Goal: Task Accomplishment & Management: Complete application form

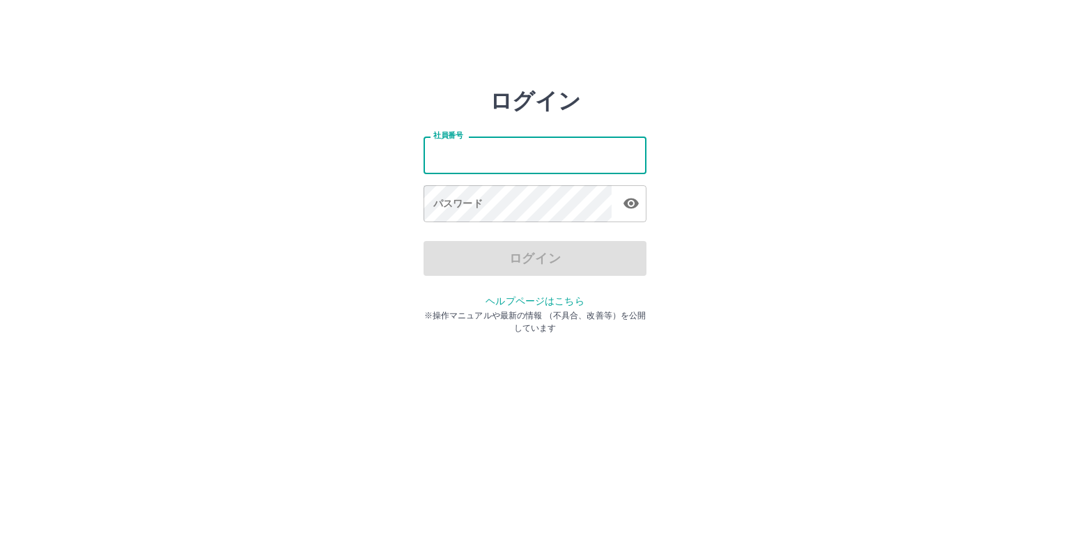
drag, startPoint x: 0, startPoint y: 0, endPoint x: 432, endPoint y: 155, distance: 458.9
click at [432, 155] on input "社員番号" at bounding box center [534, 155] width 223 height 37
type input "*******"
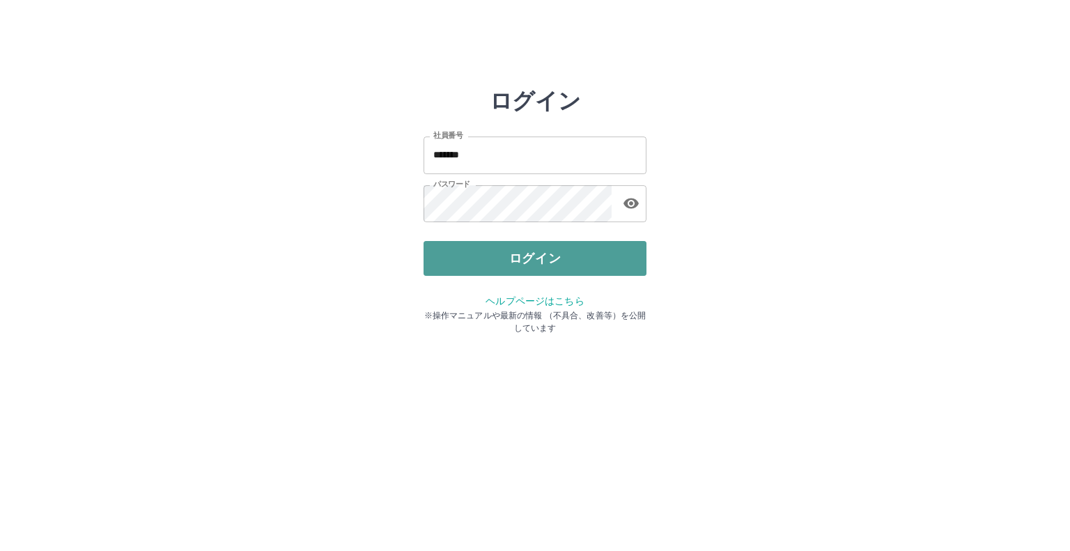
click at [524, 256] on button "ログイン" at bounding box center [534, 258] width 223 height 35
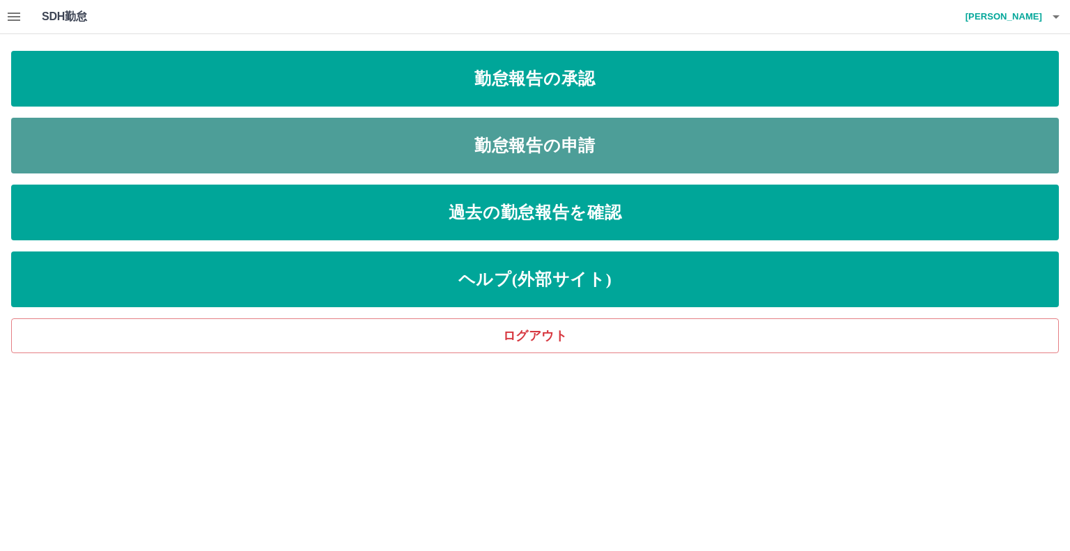
click at [525, 145] on link "勤怠報告の申請" at bounding box center [534, 146] width 1047 height 56
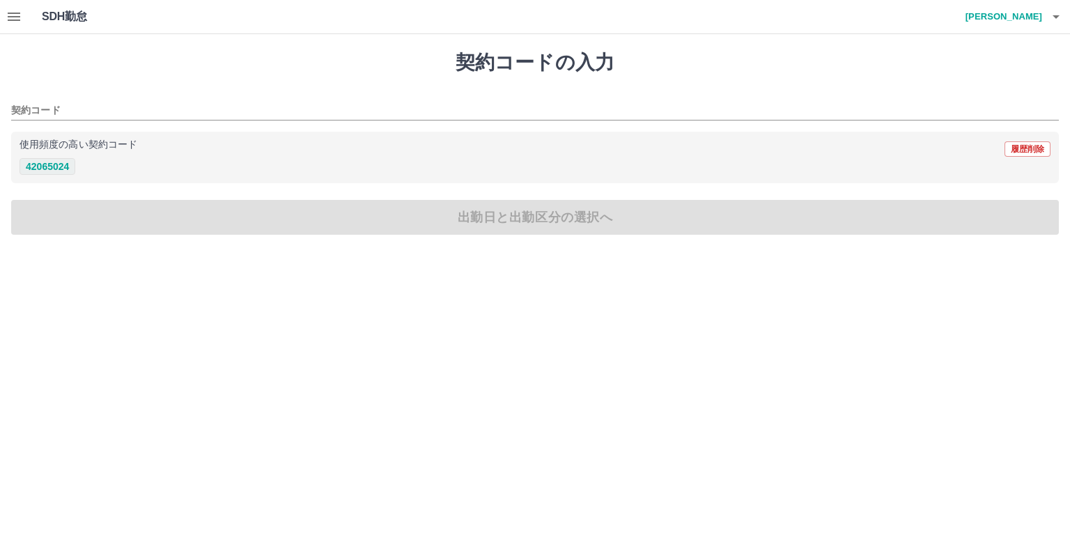
click at [53, 169] on button "42065024" at bounding box center [48, 166] width 56 height 17
type input "********"
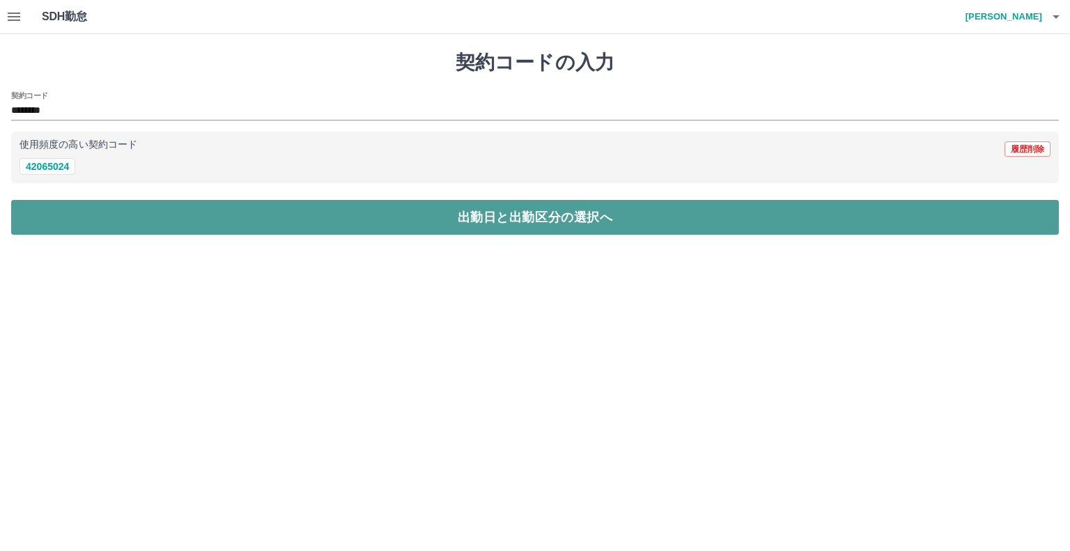
click at [554, 219] on button "出勤日と出勤区分の選択へ" at bounding box center [534, 217] width 1047 height 35
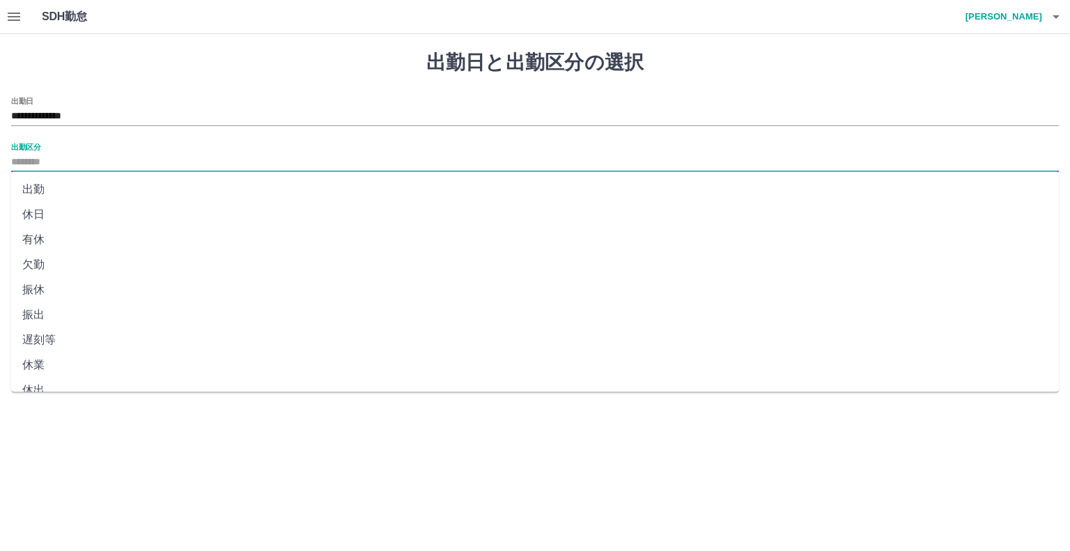
click at [25, 166] on input "出勤区分" at bounding box center [534, 162] width 1047 height 17
click at [33, 194] on li "出勤" at bounding box center [534, 189] width 1047 height 25
type input "**"
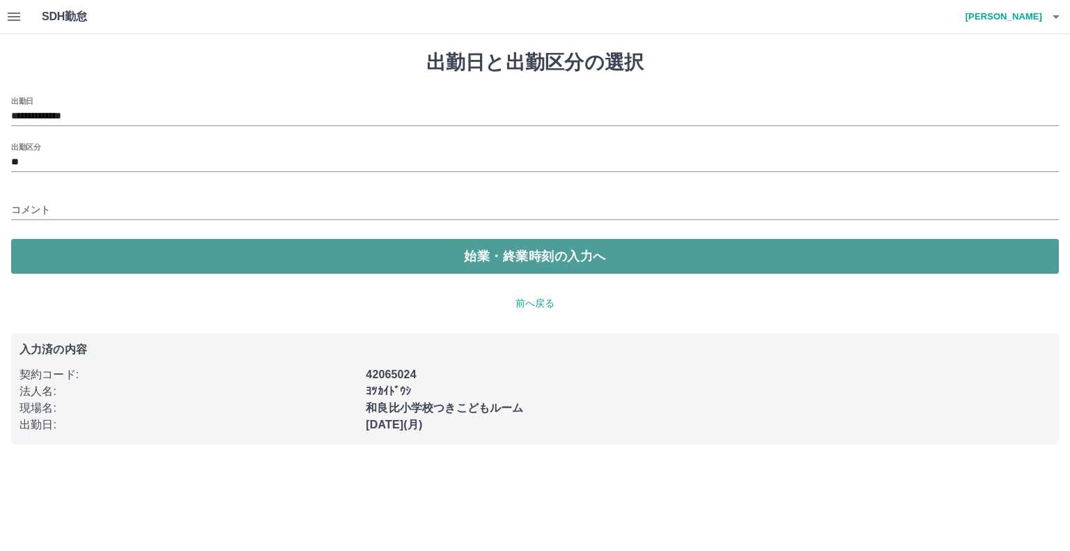
click at [507, 260] on button "始業・終業時刻の入力へ" at bounding box center [534, 256] width 1047 height 35
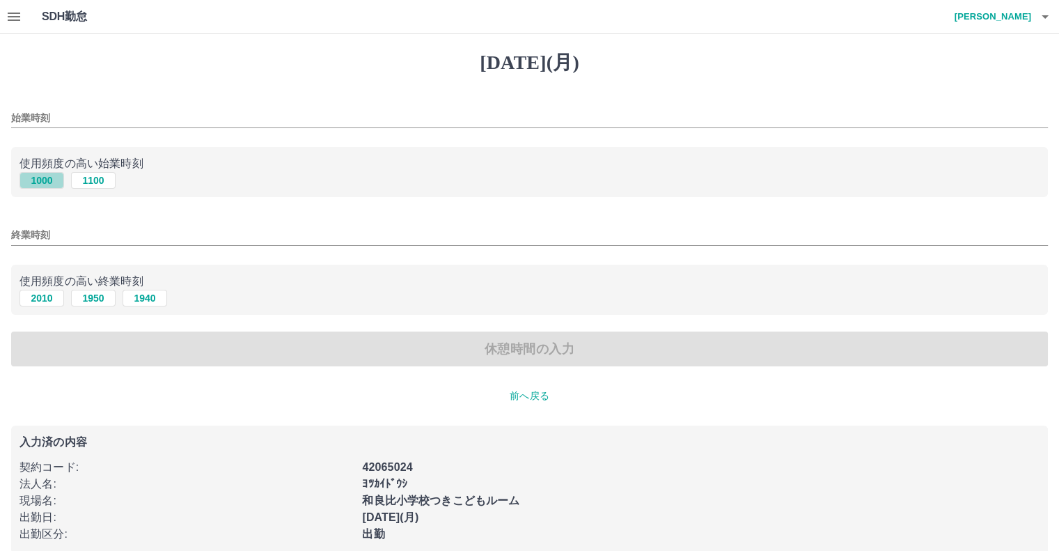
click at [36, 181] on button "1000" at bounding box center [42, 180] width 45 height 17
type input "****"
click at [137, 303] on button "1940" at bounding box center [145, 298] width 45 height 17
type input "****"
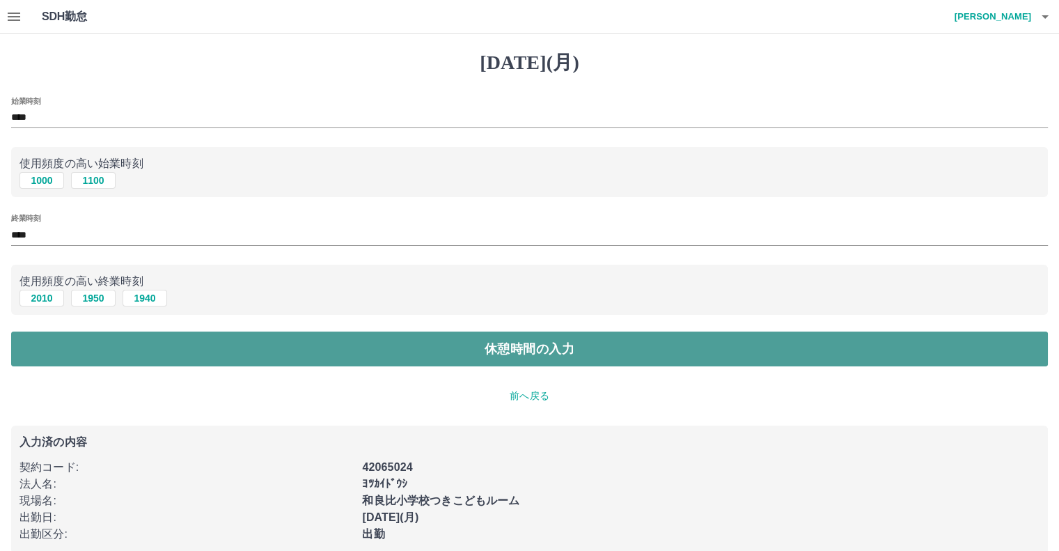
click at [536, 357] on button "休憩時間の入力" at bounding box center [529, 349] width 1037 height 35
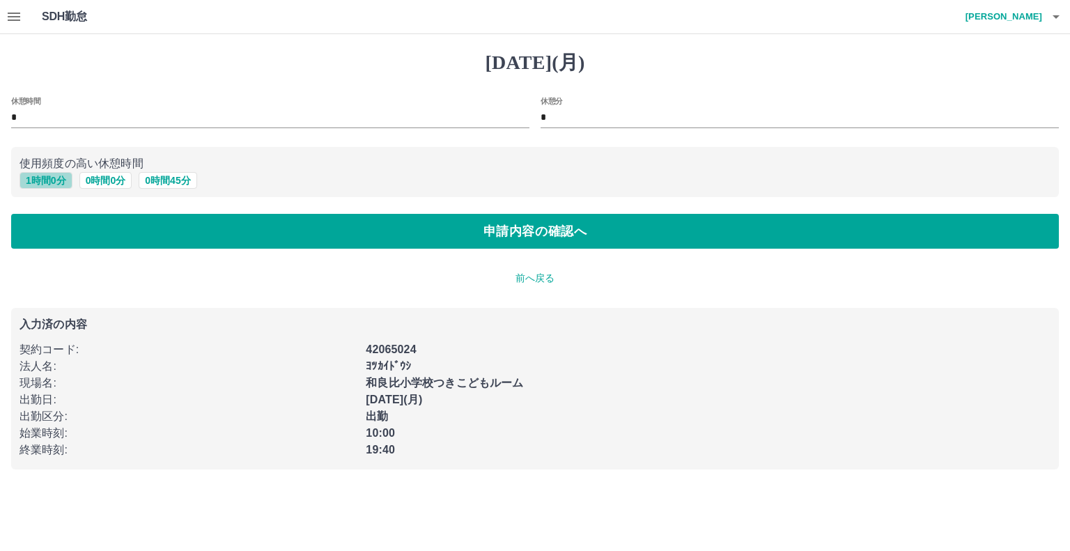
click at [53, 175] on button "1 時間 0 分" at bounding box center [46, 180] width 53 height 17
type input "*"
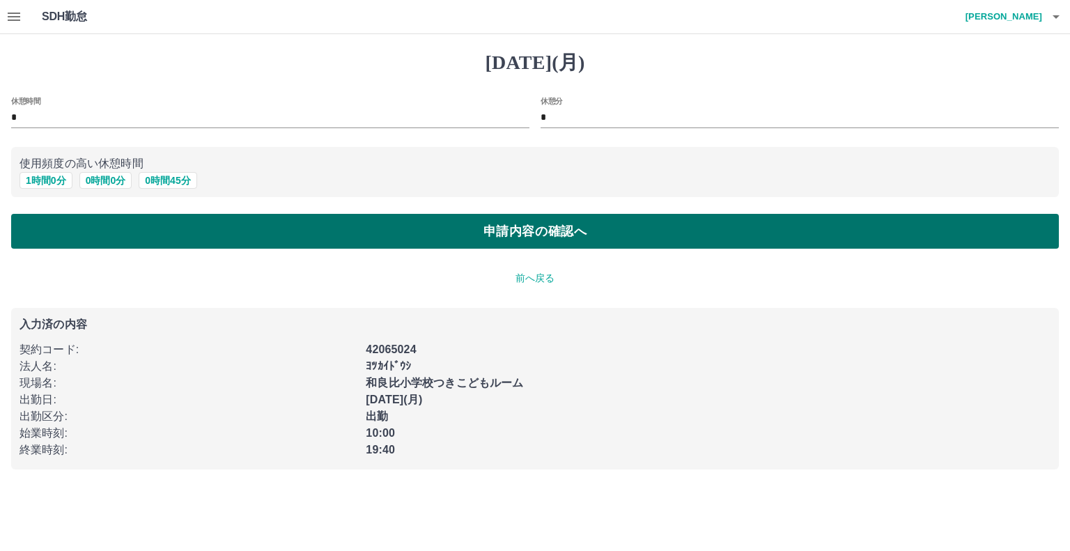
click at [520, 231] on button "申請内容の確認へ" at bounding box center [534, 231] width 1047 height 35
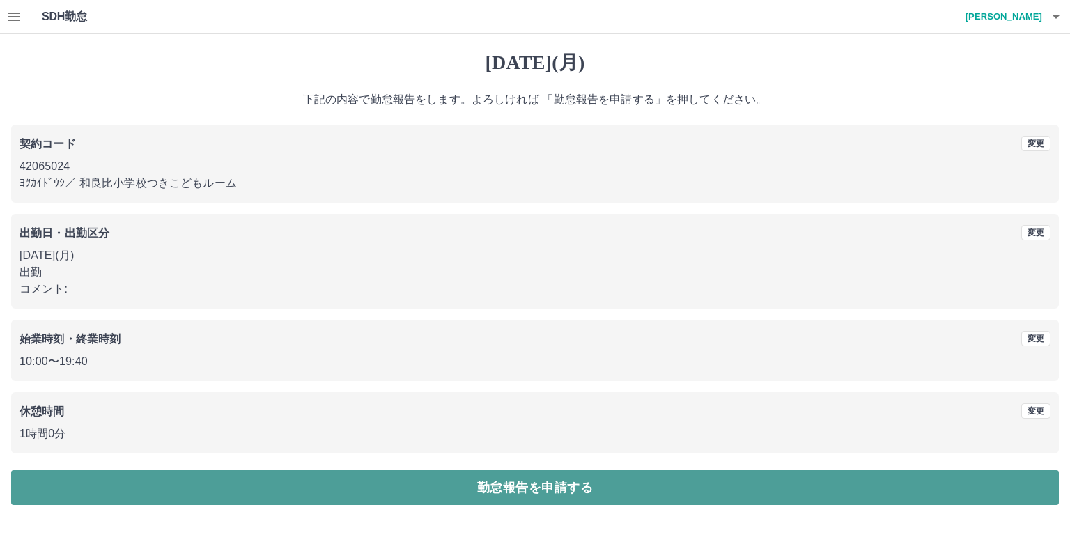
click at [549, 490] on button "勤怠報告を申請する" at bounding box center [534, 487] width 1047 height 35
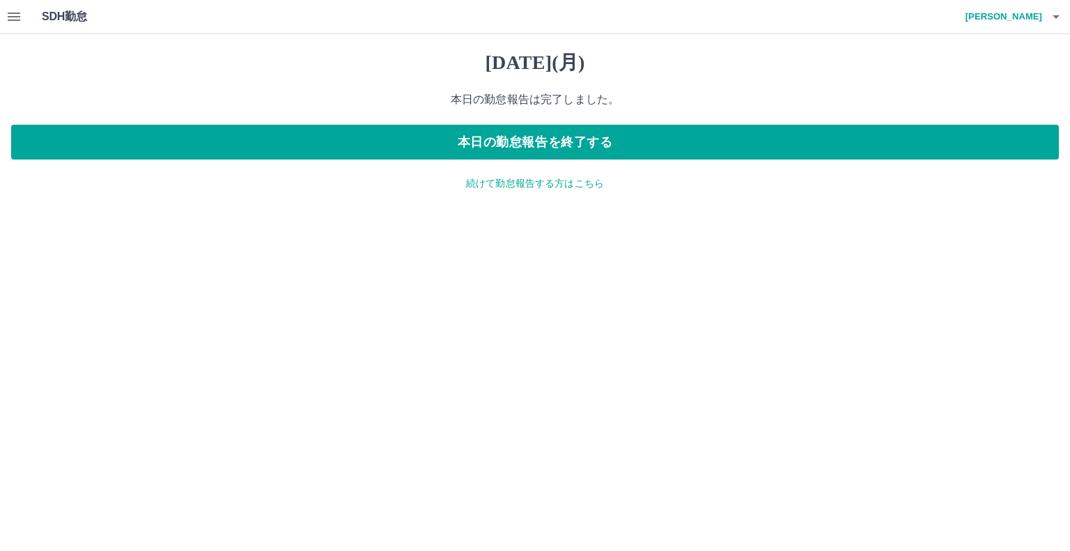
click at [8, 16] on icon "button" at bounding box center [14, 17] width 13 height 8
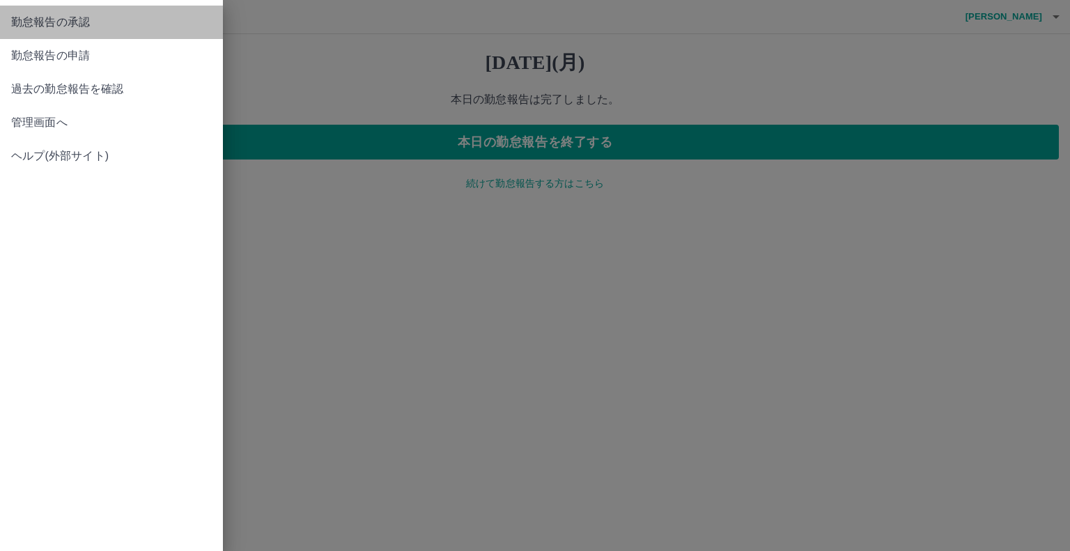
drag, startPoint x: 75, startPoint y: 24, endPoint x: 95, endPoint y: 30, distance: 20.3
click at [76, 24] on span "勤怠報告の承認" at bounding box center [111, 22] width 201 height 17
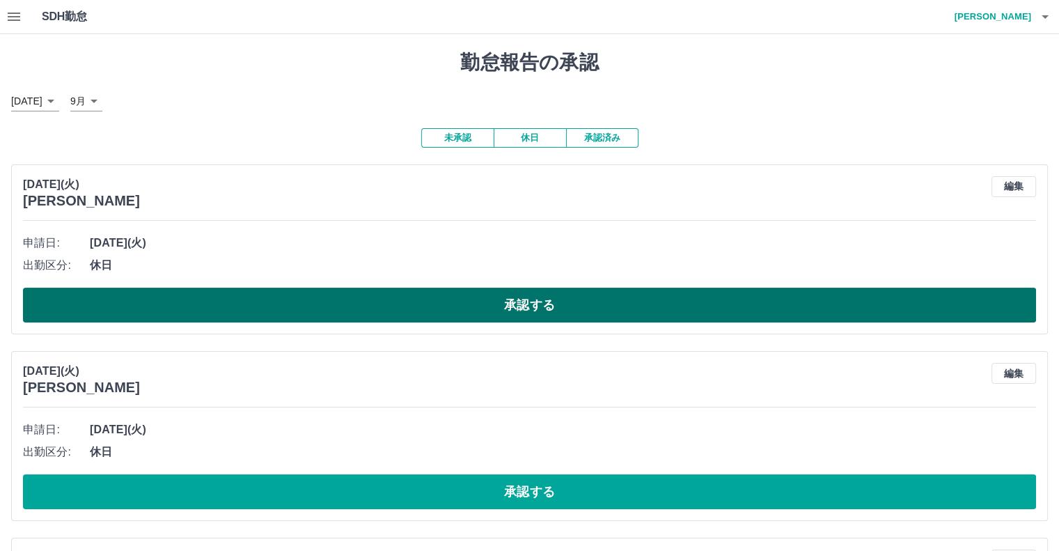
click at [527, 303] on button "承認する" at bounding box center [529, 305] width 1013 height 35
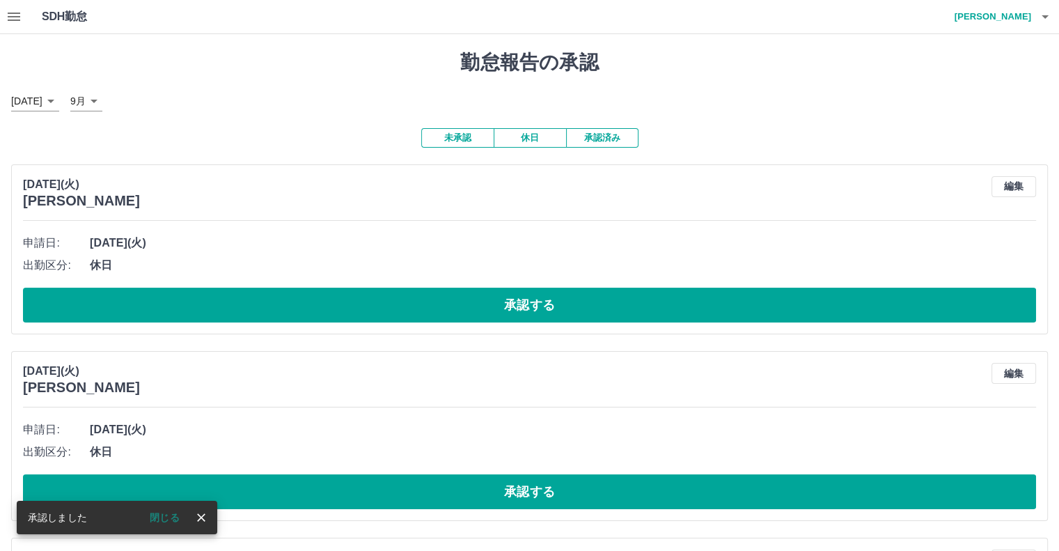
click at [527, 303] on button "承認する" at bounding box center [529, 305] width 1013 height 35
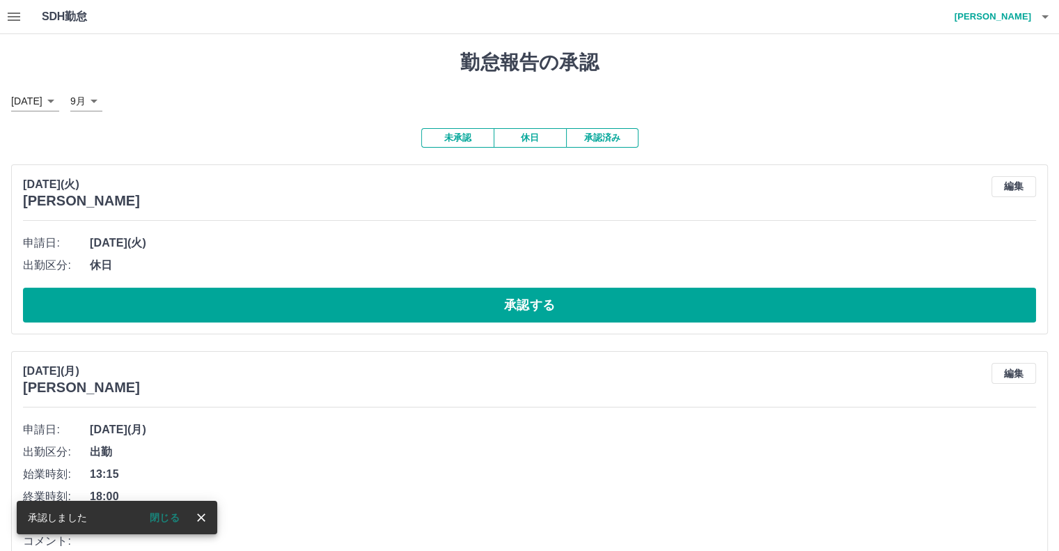
click at [527, 303] on button "承認する" at bounding box center [529, 305] width 1013 height 35
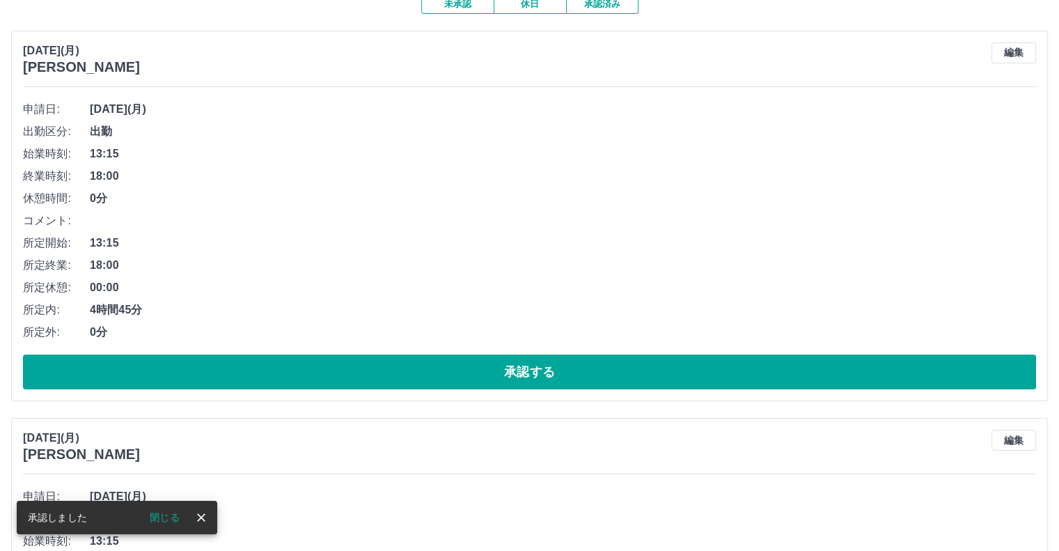
scroll to position [209, 0]
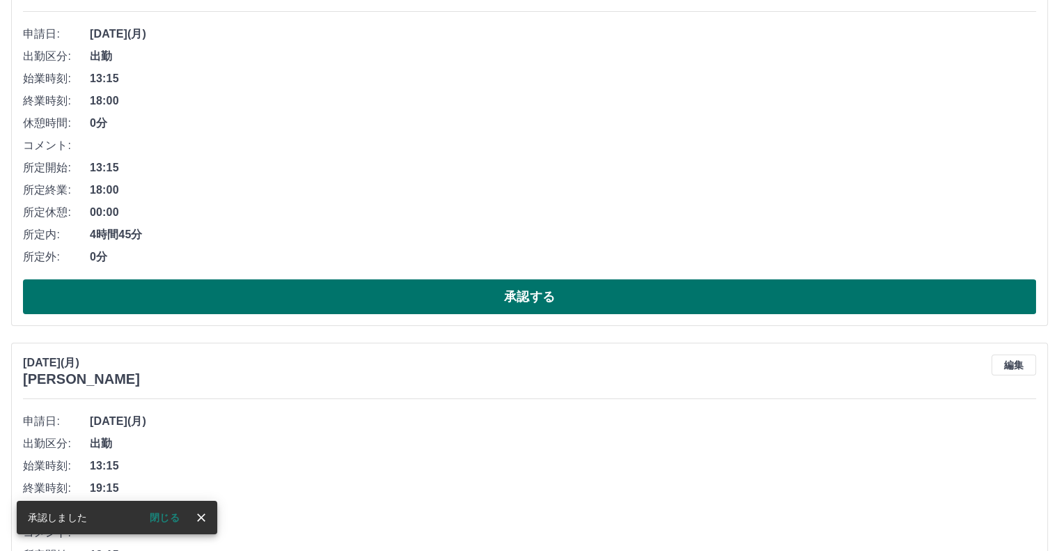
click at [521, 292] on button "承認する" at bounding box center [529, 296] width 1013 height 35
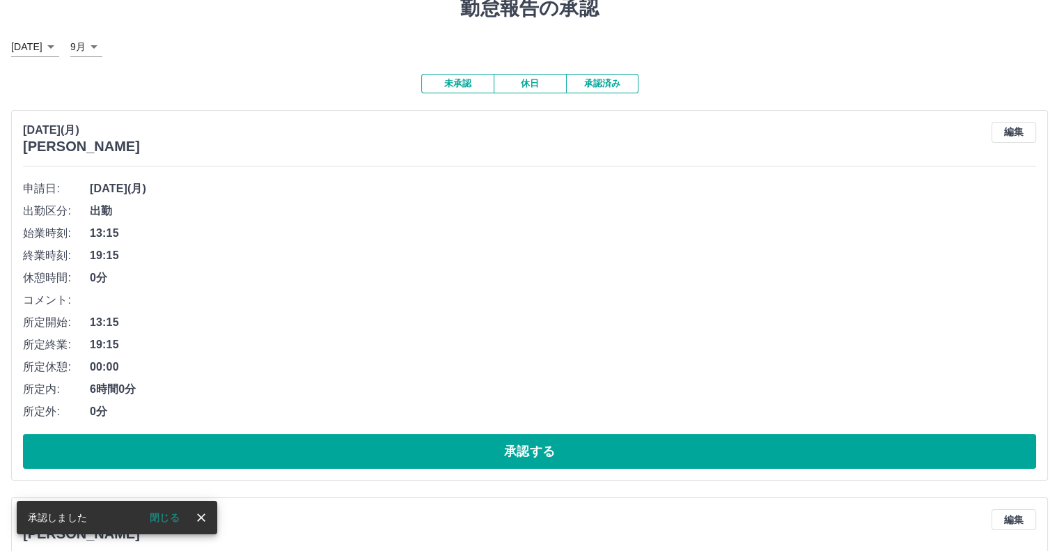
scroll to position [348, 0]
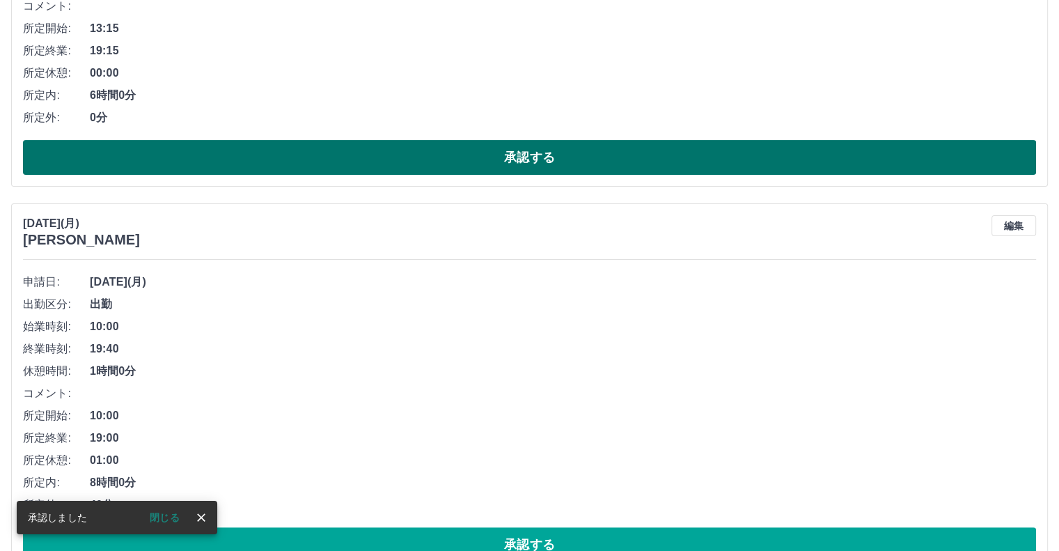
click at [502, 153] on button "承認する" at bounding box center [529, 157] width 1013 height 35
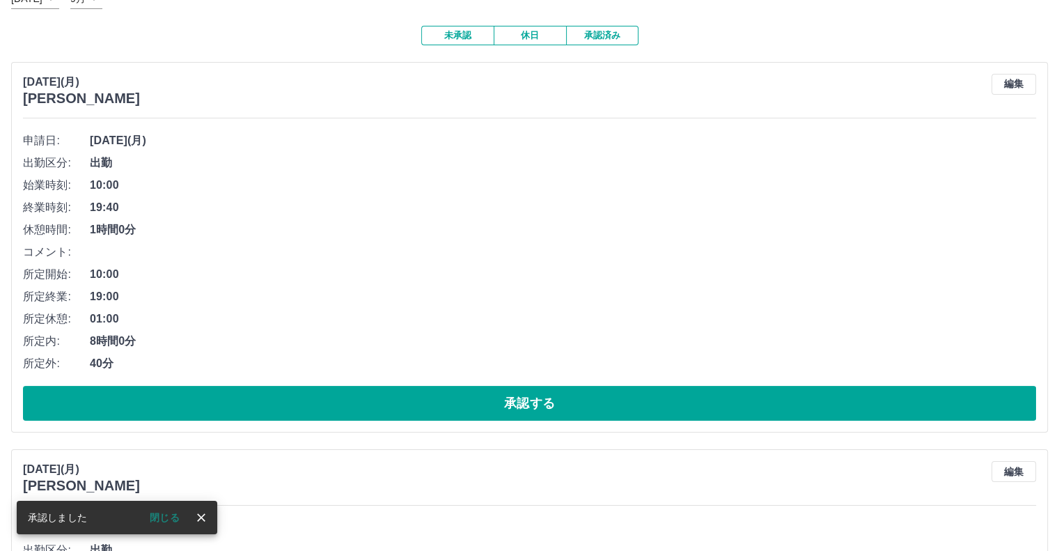
scroll to position [279, 0]
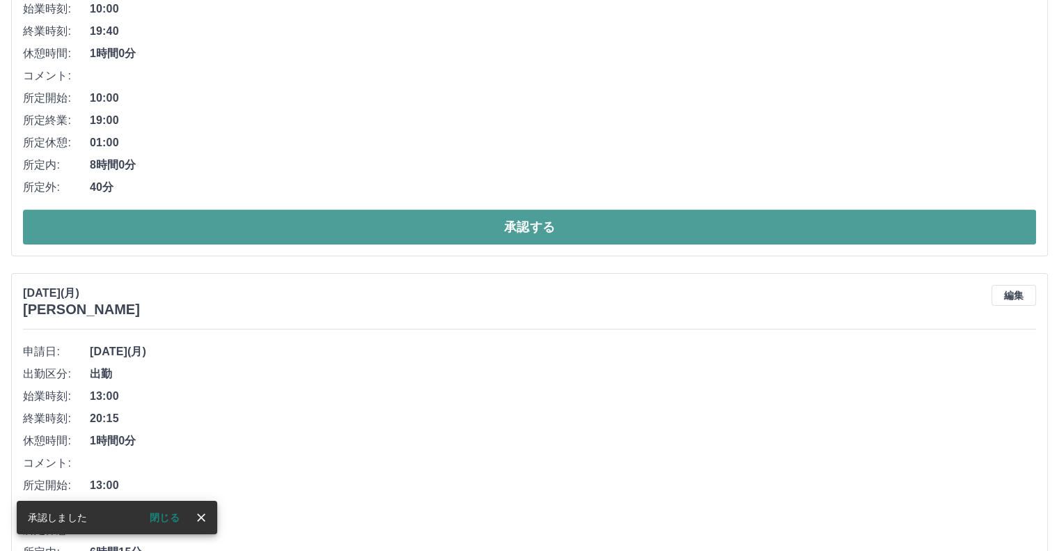
click at [522, 226] on button "承認する" at bounding box center [529, 227] width 1013 height 35
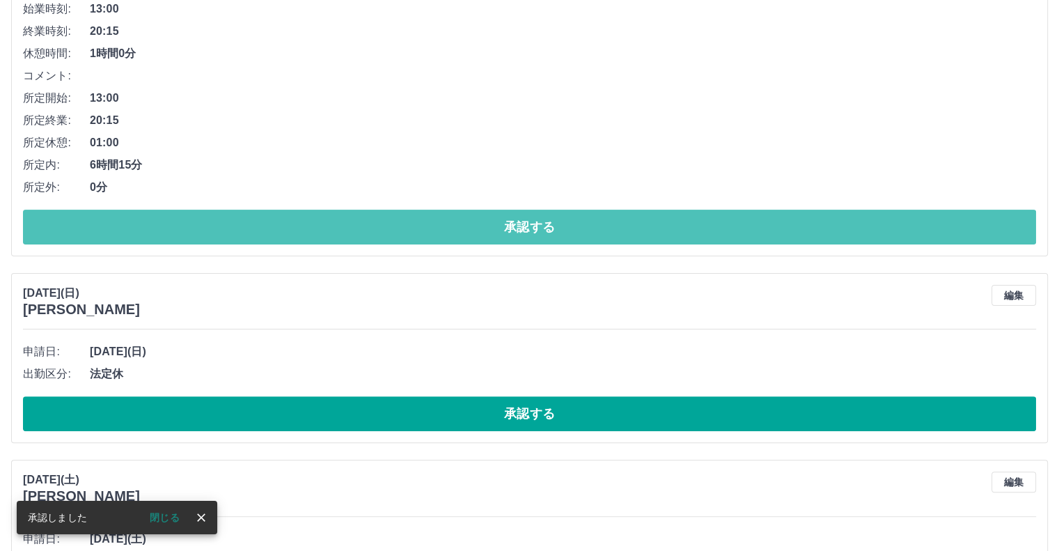
click at [522, 226] on button "承認する" at bounding box center [529, 227] width 1013 height 35
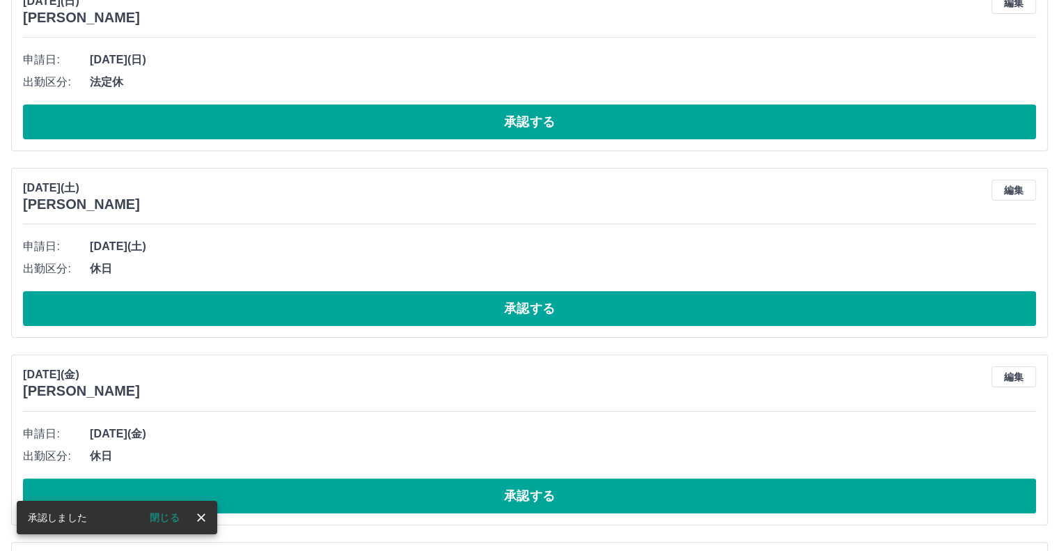
scroll to position [209, 0]
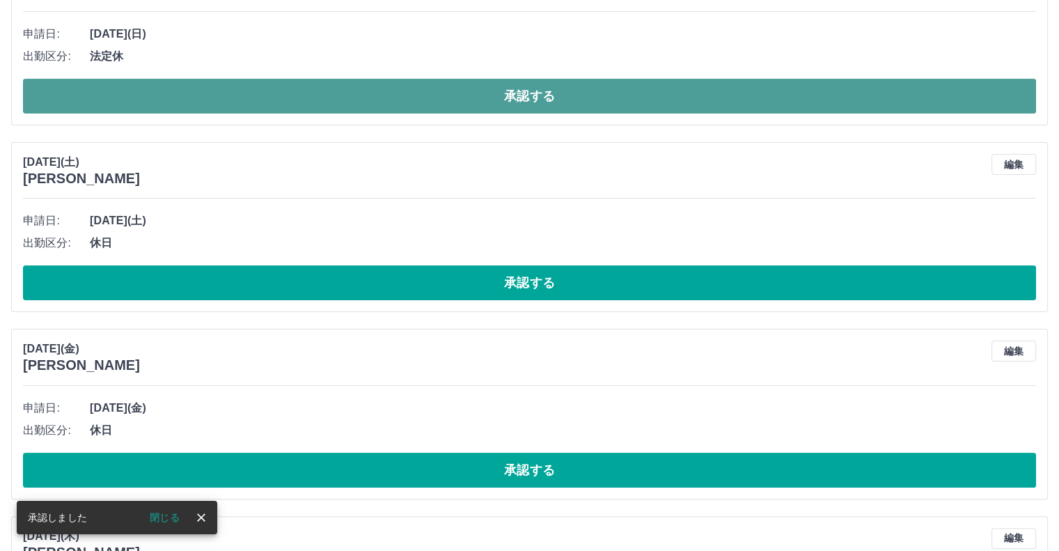
click at [525, 96] on button "承認する" at bounding box center [529, 96] width 1013 height 35
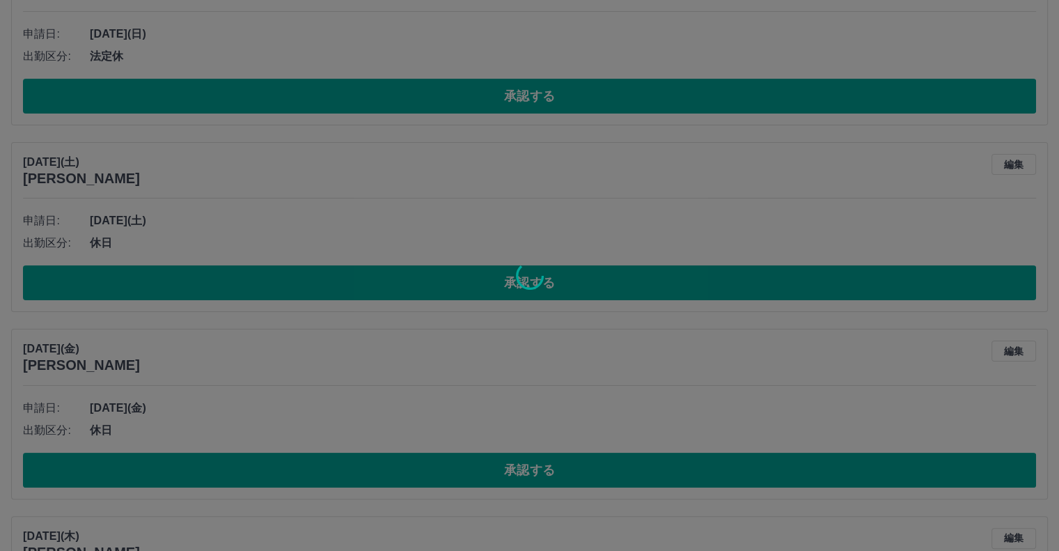
scroll to position [22, 0]
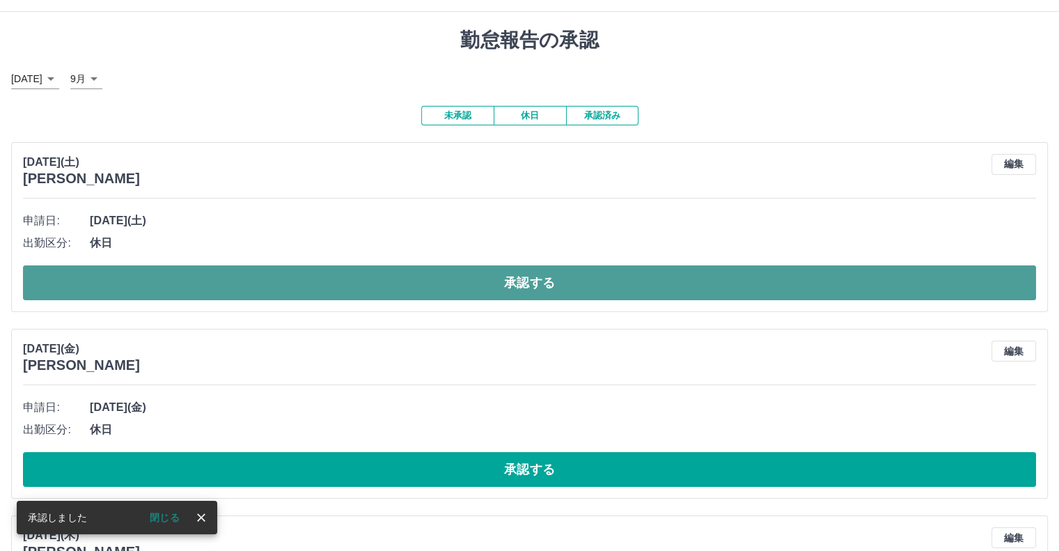
click at [522, 283] on button "承認する" at bounding box center [529, 282] width 1013 height 35
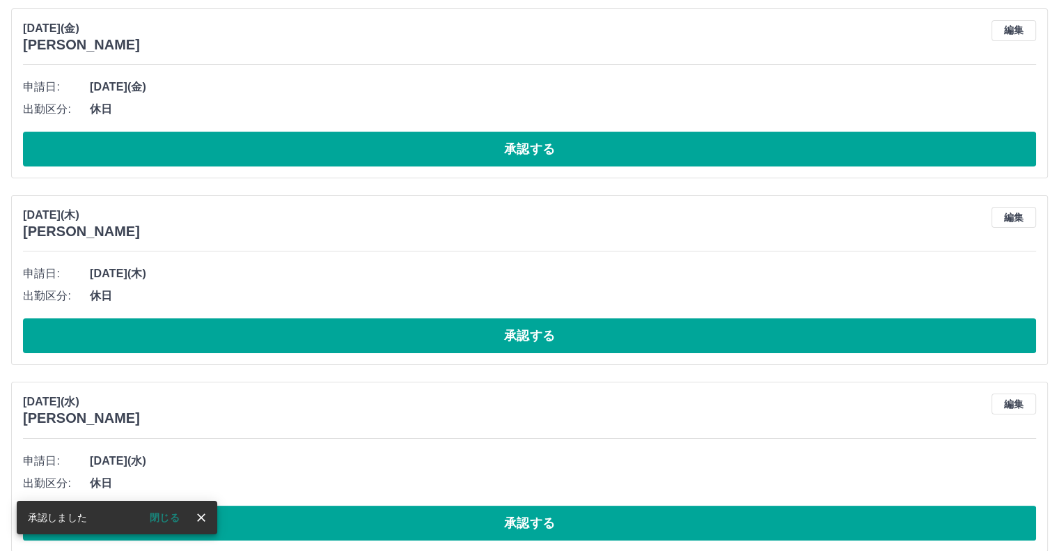
scroll to position [162, 0]
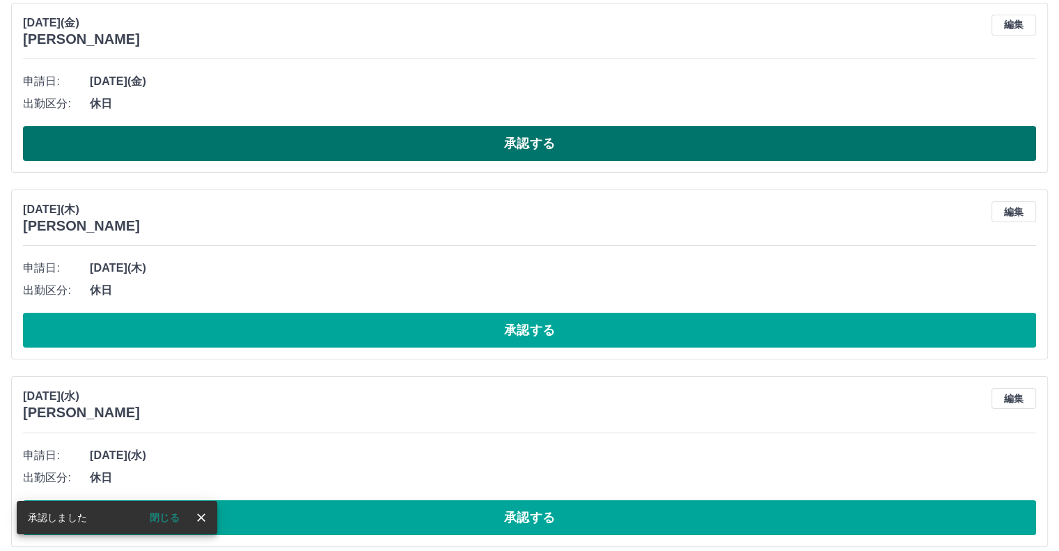
click at [533, 146] on button "承認する" at bounding box center [529, 143] width 1013 height 35
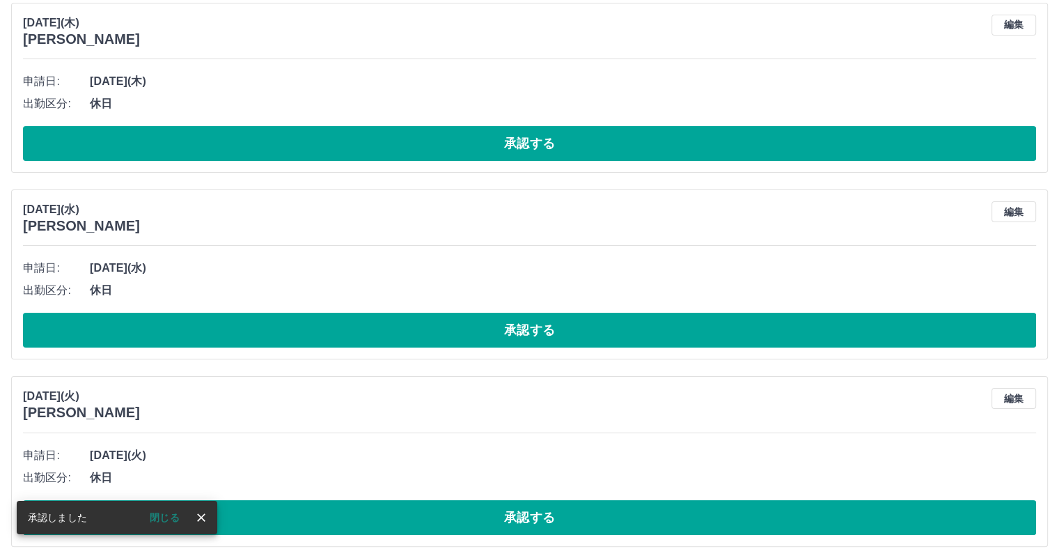
scroll to position [0, 0]
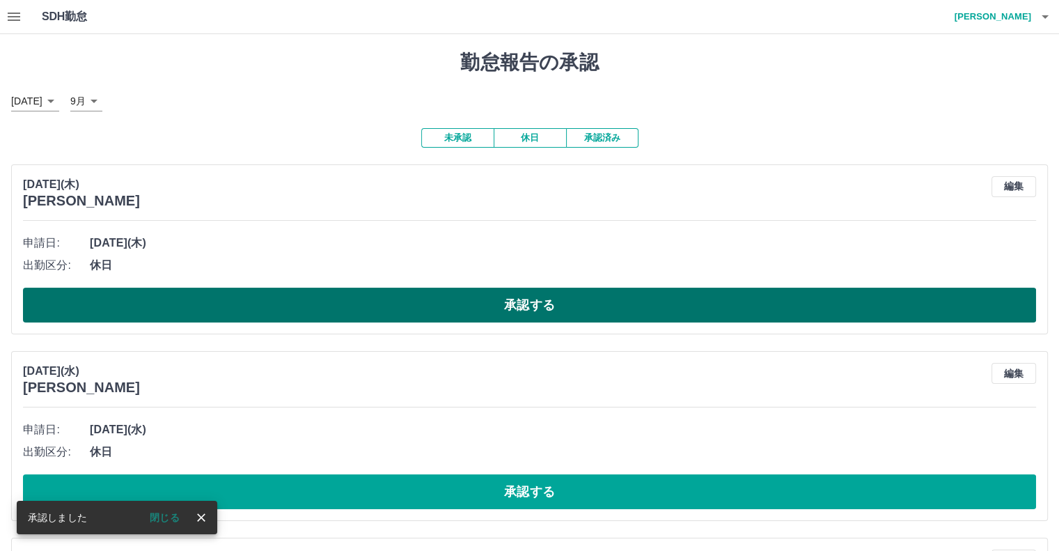
click at [508, 305] on button "承認する" at bounding box center [529, 305] width 1013 height 35
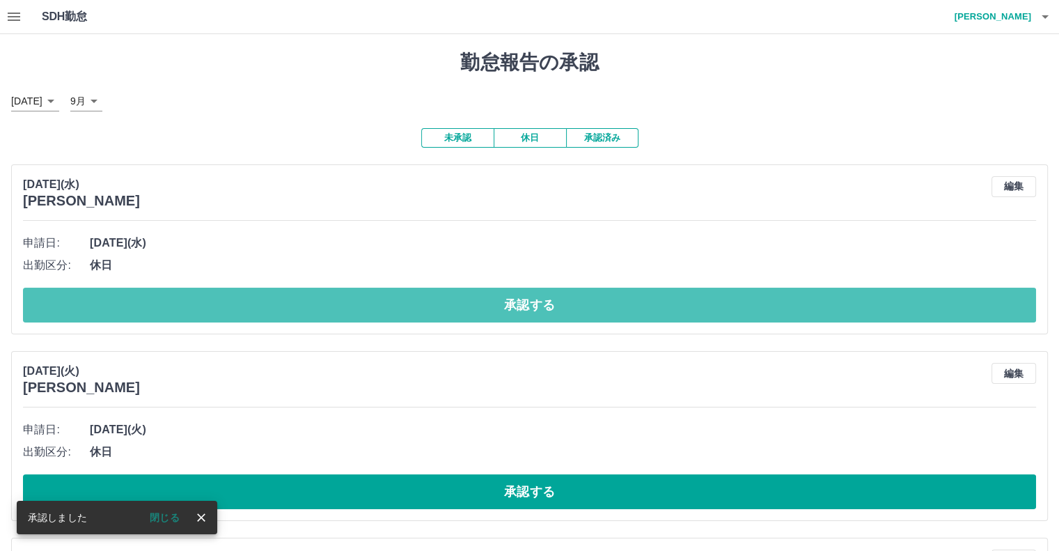
click at [508, 305] on button "承認する" at bounding box center [529, 305] width 1013 height 35
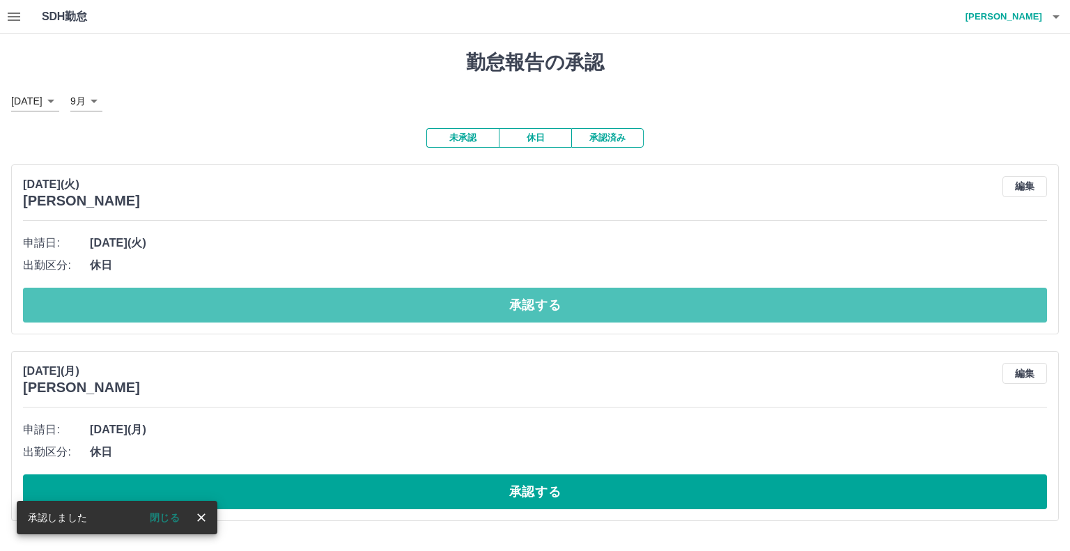
click at [508, 305] on button "承認する" at bounding box center [535, 305] width 1024 height 35
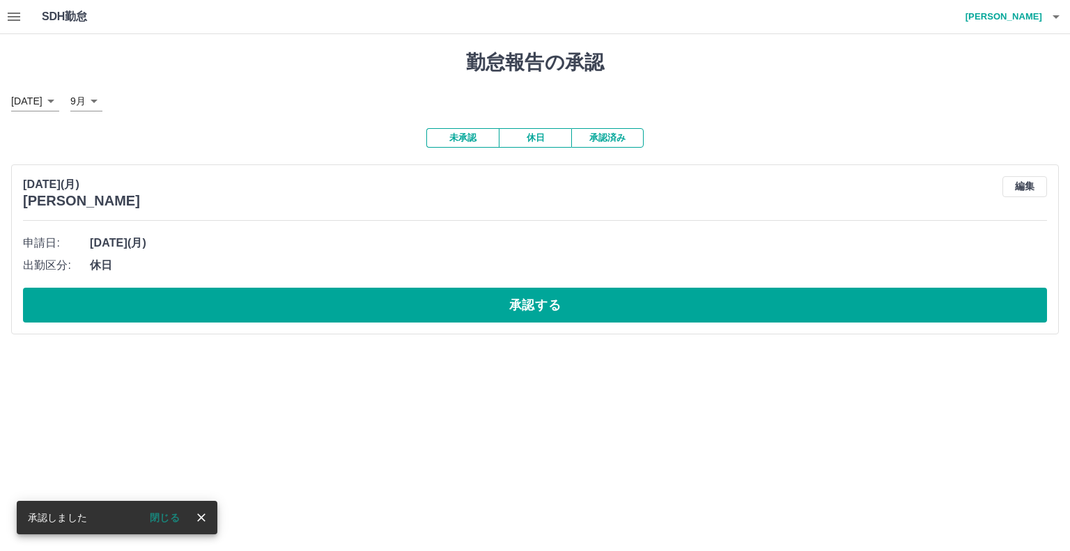
click at [508, 305] on button "承認する" at bounding box center [535, 305] width 1024 height 35
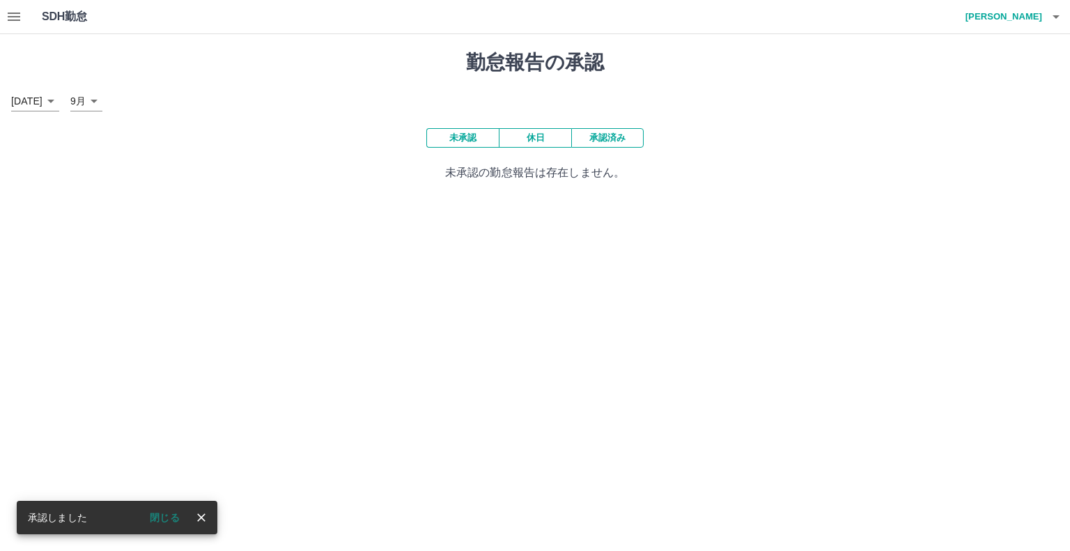
click at [19, 19] on icon "button" at bounding box center [14, 16] width 17 height 17
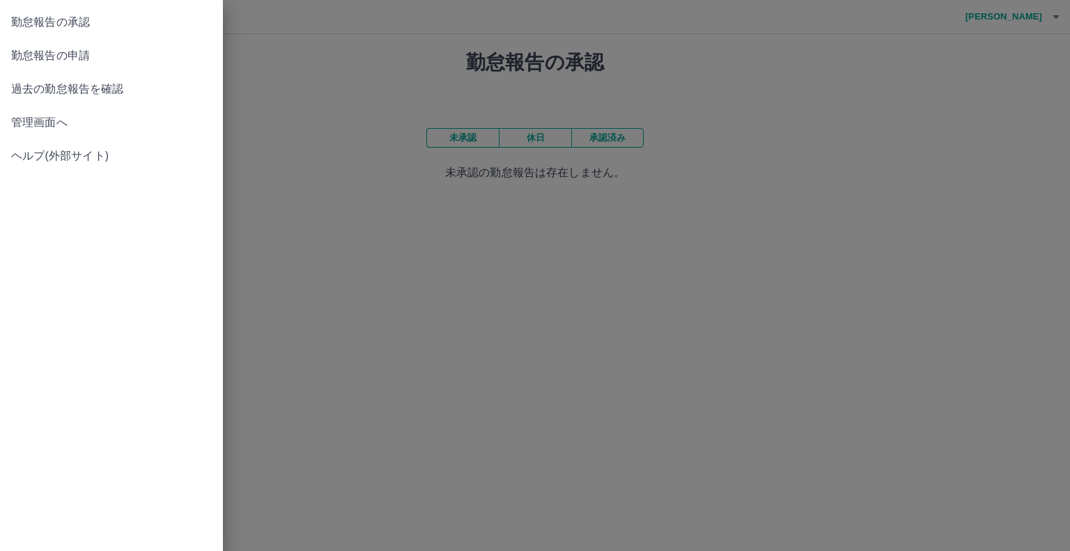
click at [48, 127] on span "管理画面へ" at bounding box center [111, 122] width 201 height 17
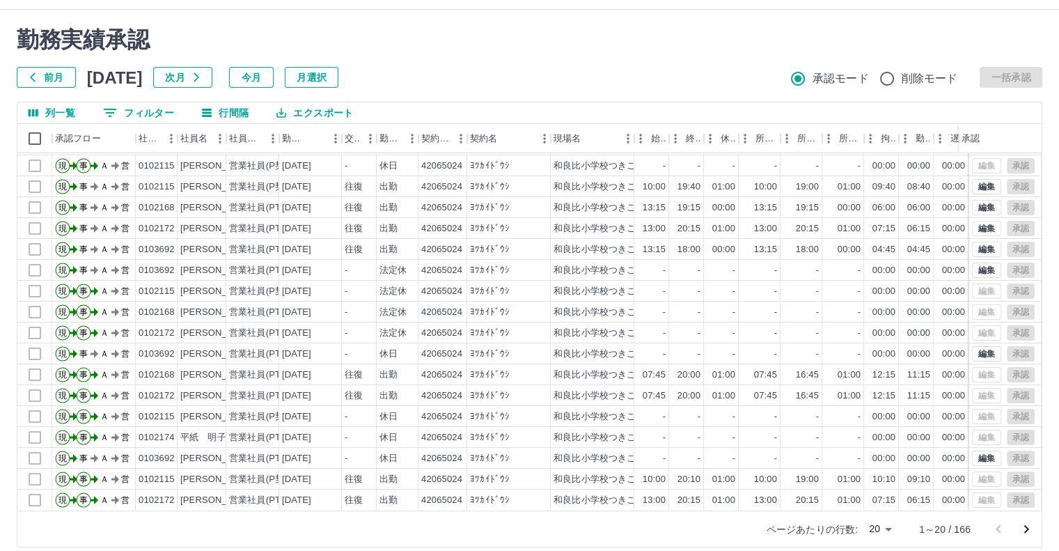
scroll to position [38, 0]
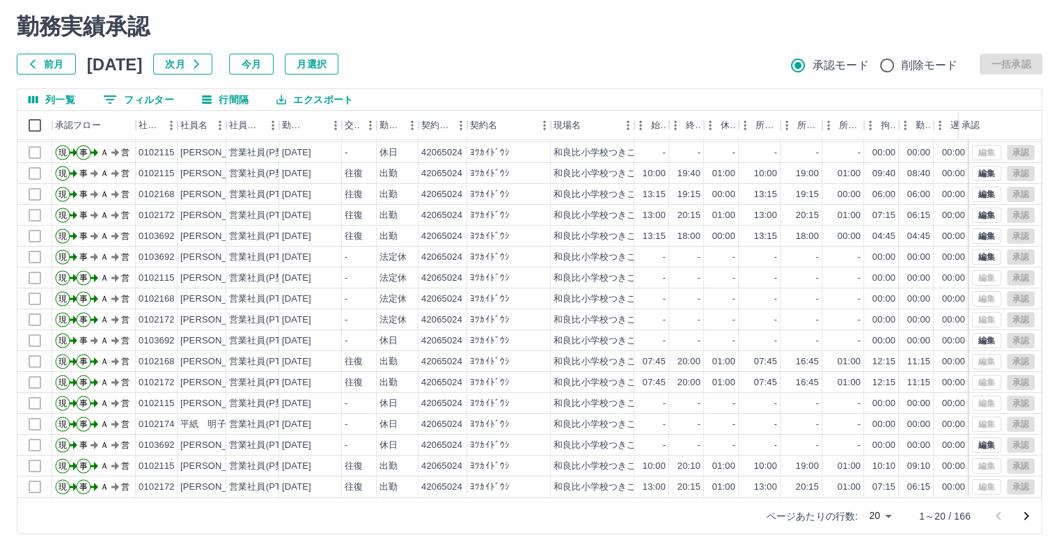
click at [1028, 517] on icon "次のページへ" at bounding box center [1026, 516] width 17 height 17
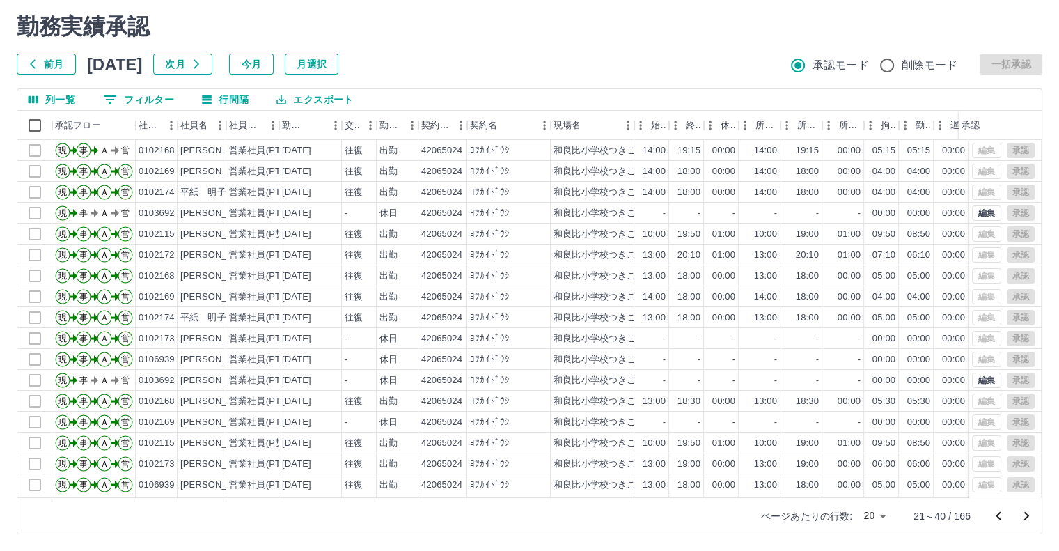
scroll to position [70, 0]
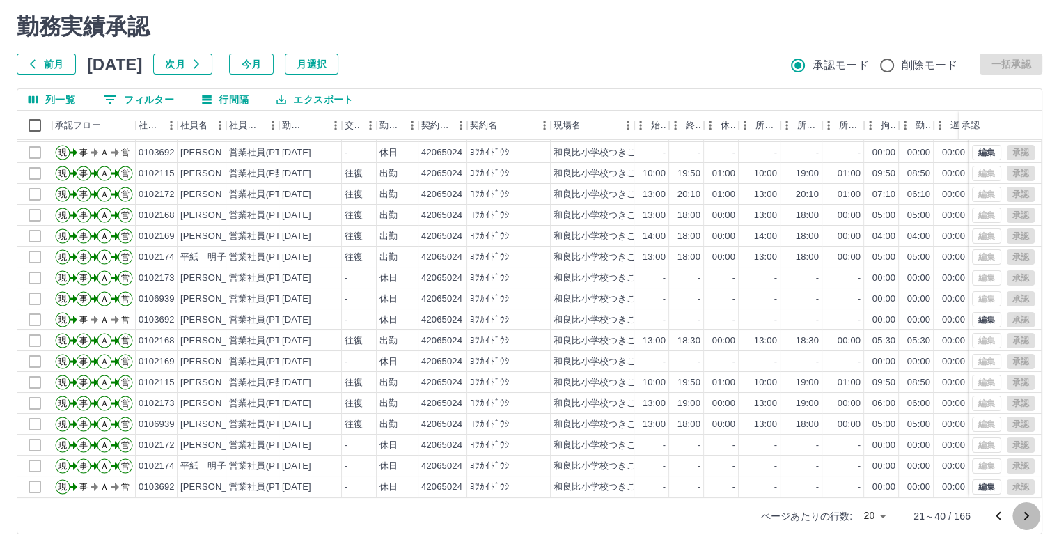
click at [1020, 512] on icon "次のページへ" at bounding box center [1026, 516] width 17 height 17
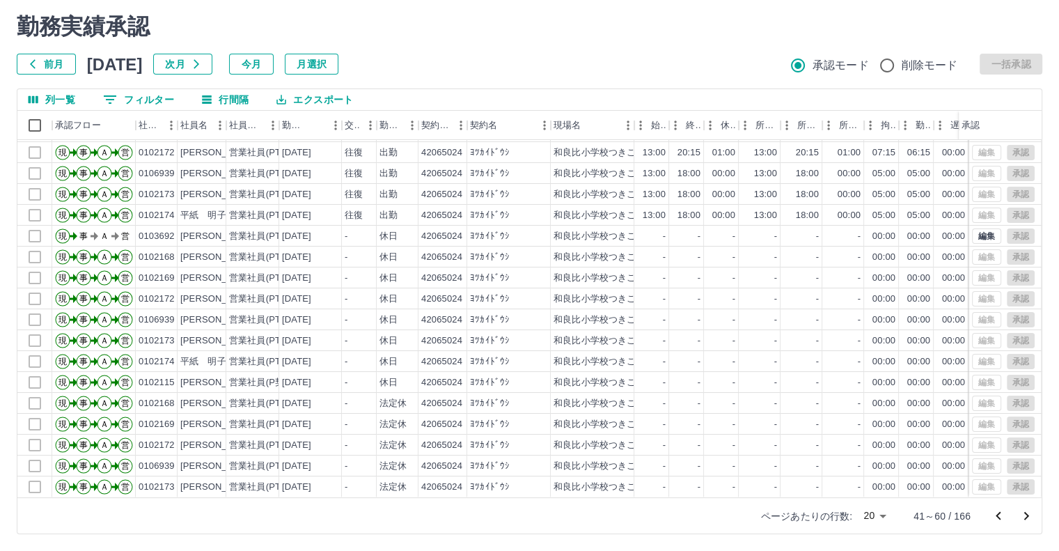
click at [1025, 517] on icon "次のページへ" at bounding box center [1026, 516] width 5 height 8
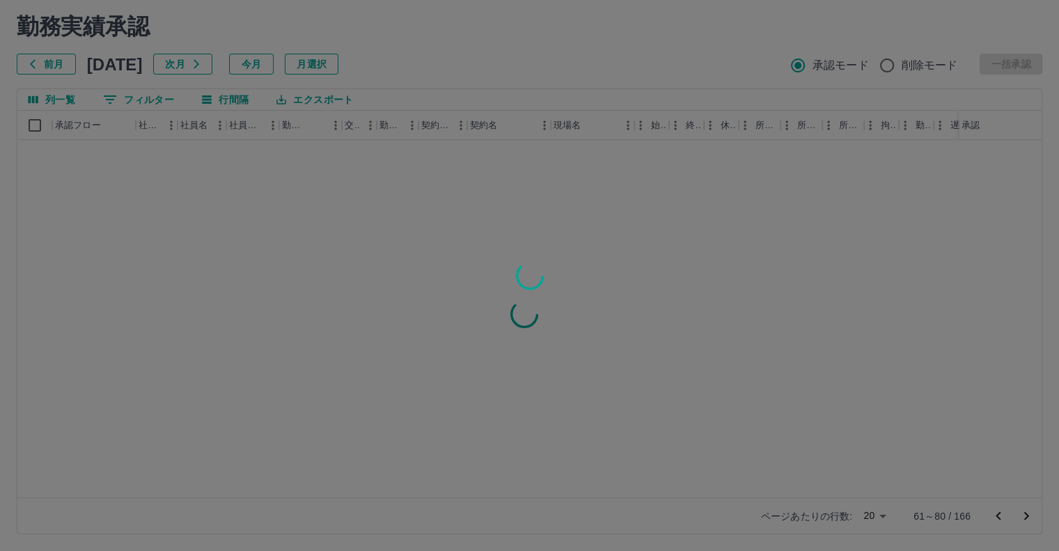
scroll to position [0, 0]
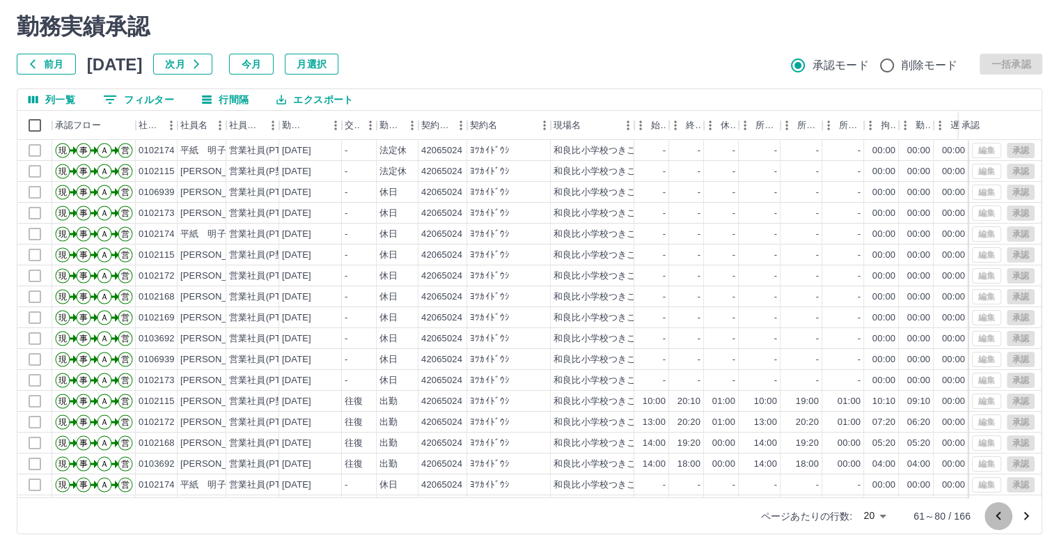
click at [999, 514] on icon "前のページへ" at bounding box center [998, 516] width 17 height 17
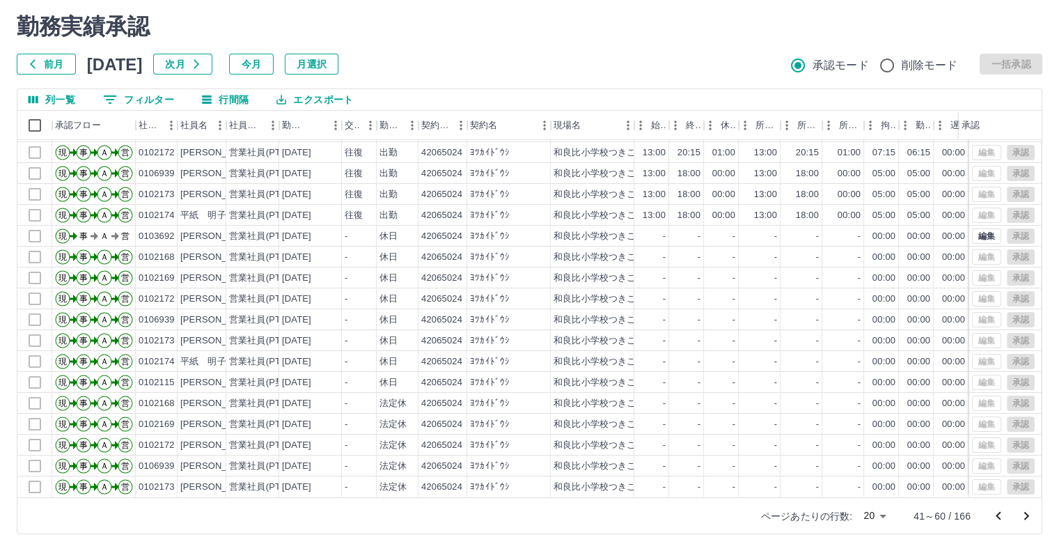
scroll to position [70, 0]
click at [1031, 520] on icon "次のページへ" at bounding box center [1026, 516] width 17 height 17
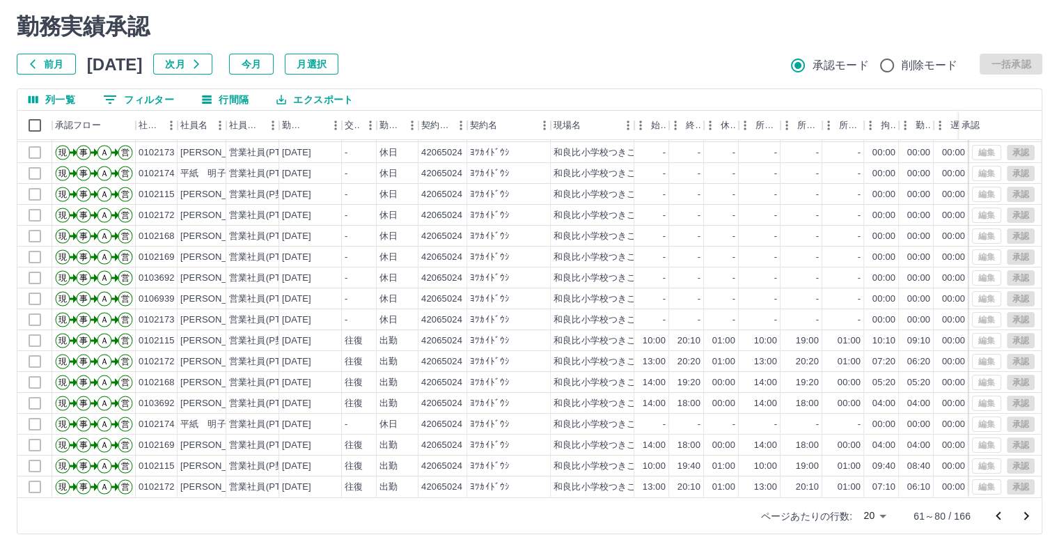
scroll to position [0, 0]
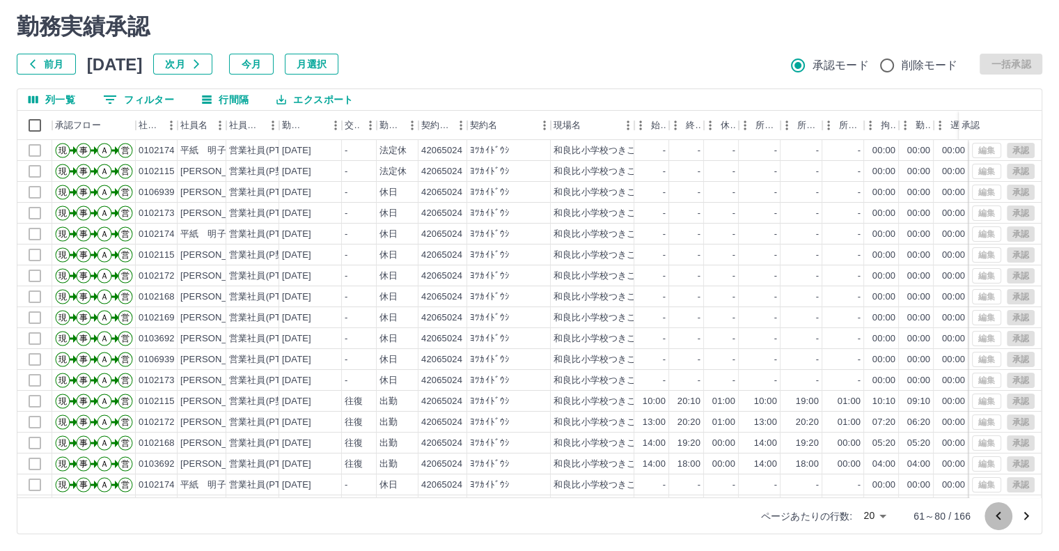
click at [995, 517] on icon "前のページへ" at bounding box center [998, 516] width 17 height 17
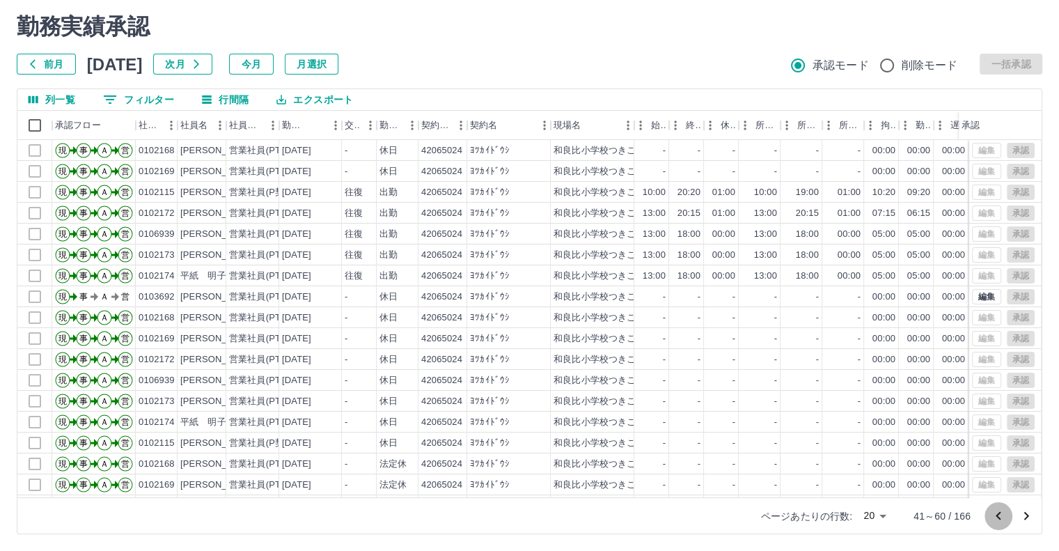
click at [992, 516] on icon "前のページへ" at bounding box center [998, 516] width 17 height 17
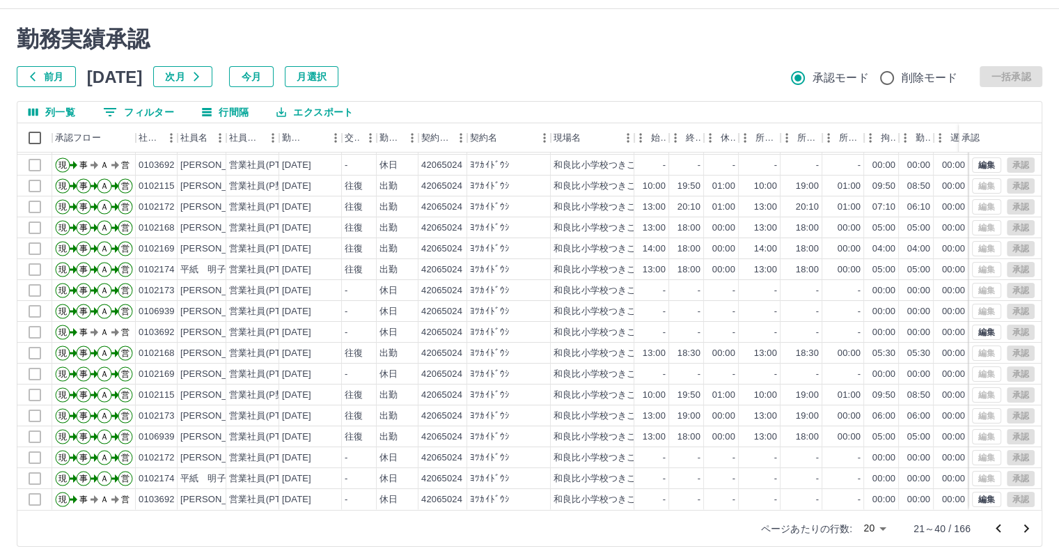
scroll to position [38, 0]
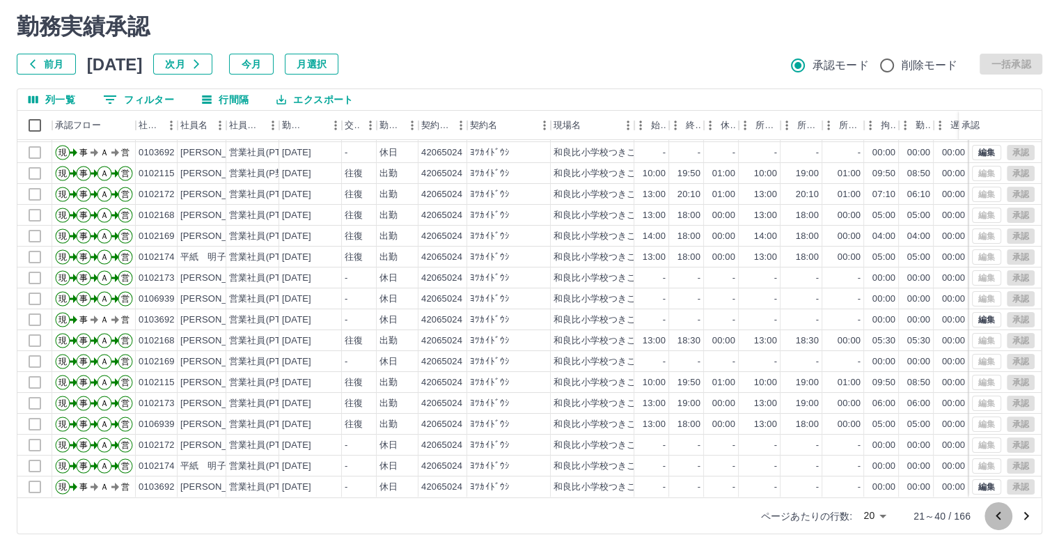
click at [995, 517] on icon "前のページへ" at bounding box center [998, 516] width 17 height 17
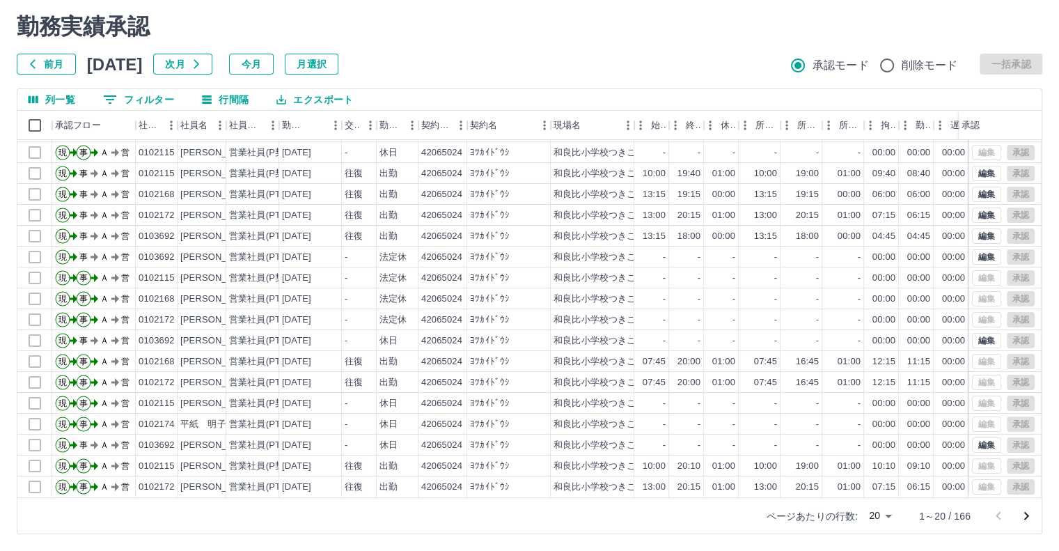
click at [999, 520] on div at bounding box center [1013, 516] width 56 height 28
click at [1029, 515] on icon "次のページへ" at bounding box center [1026, 516] width 17 height 17
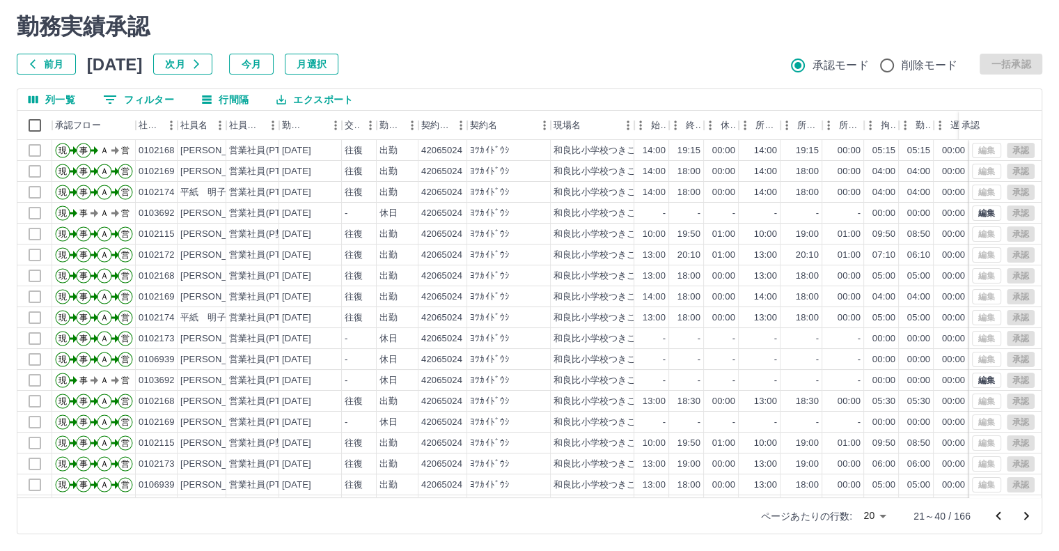
scroll to position [0, 0]
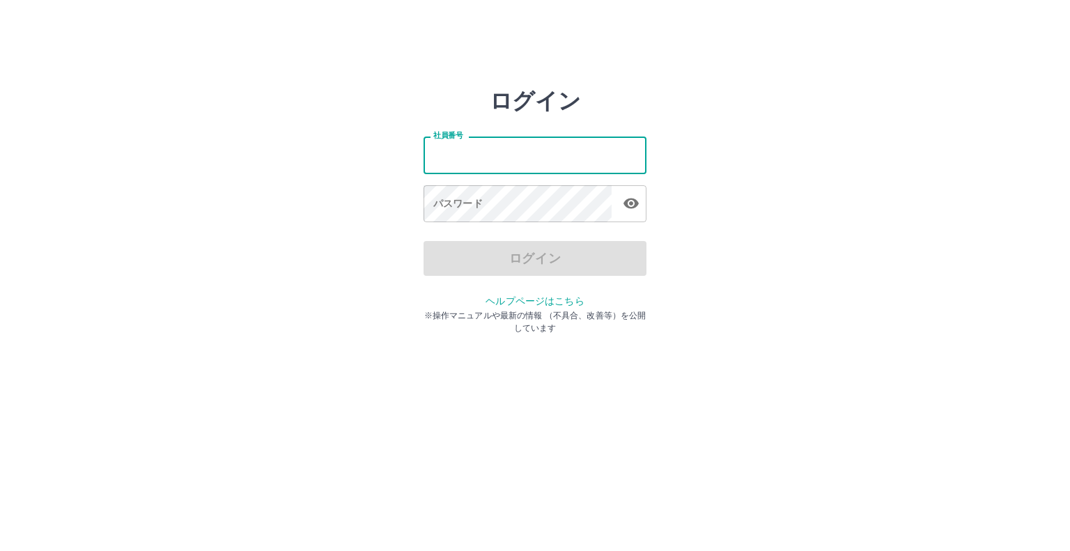
click at [430, 153] on input "社員番号" at bounding box center [534, 155] width 223 height 37
type input "*******"
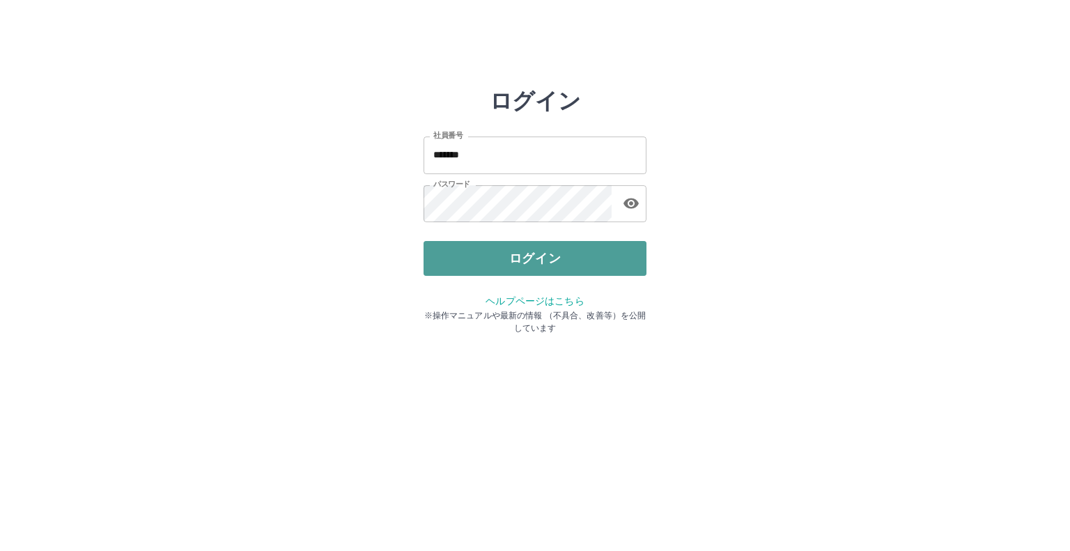
click at [536, 260] on button "ログイン" at bounding box center [534, 258] width 223 height 35
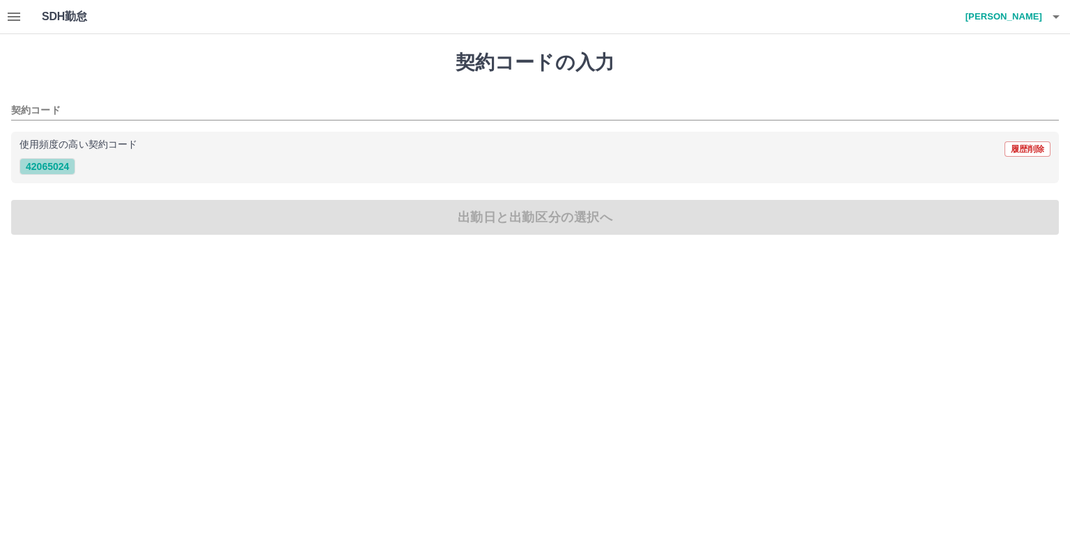
click at [55, 170] on button "42065024" at bounding box center [48, 166] width 56 height 17
type input "********"
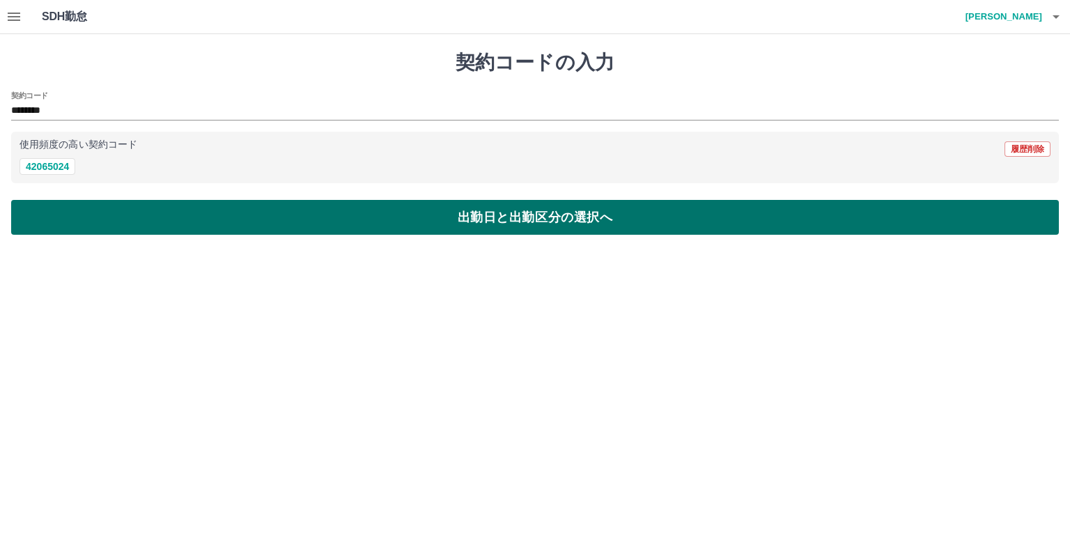
click at [540, 223] on button "出勤日と出勤区分の選択へ" at bounding box center [534, 217] width 1047 height 35
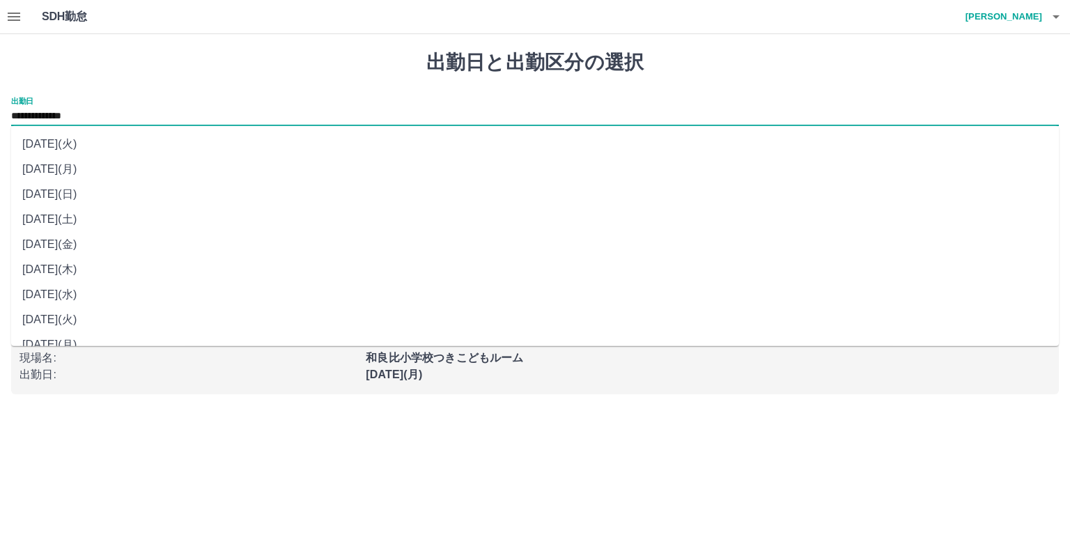
click at [33, 114] on input "**********" at bounding box center [534, 116] width 1047 height 17
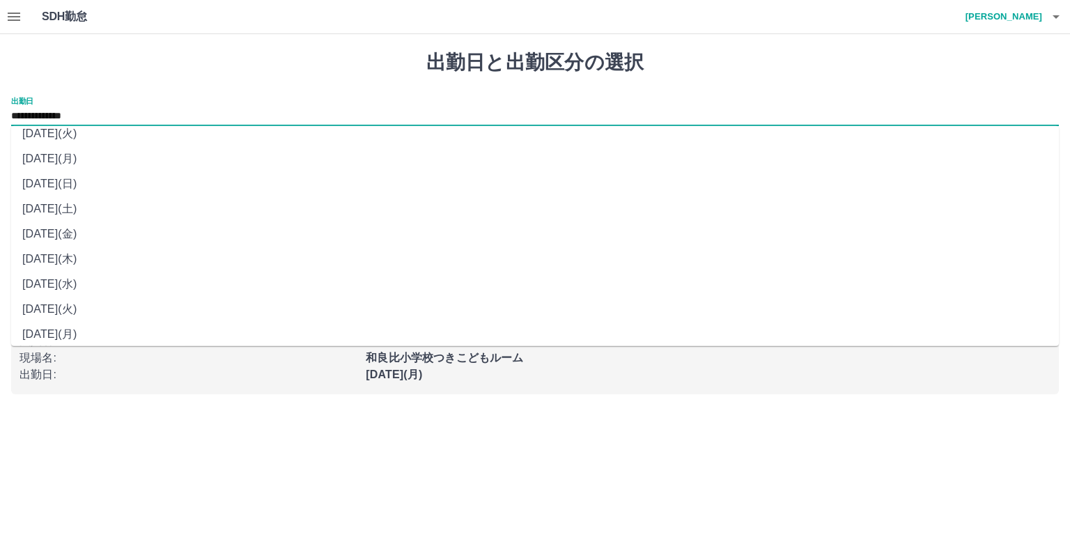
scroll to position [16, 0]
